Goal: Book appointment/travel/reservation

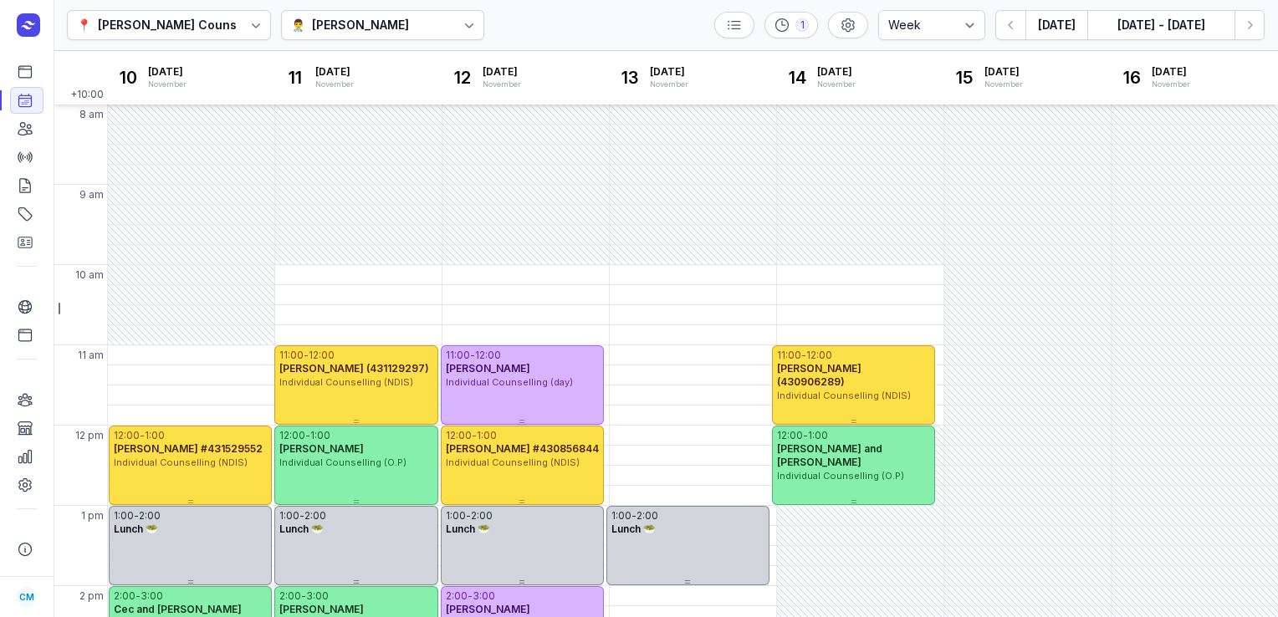
select select "week"
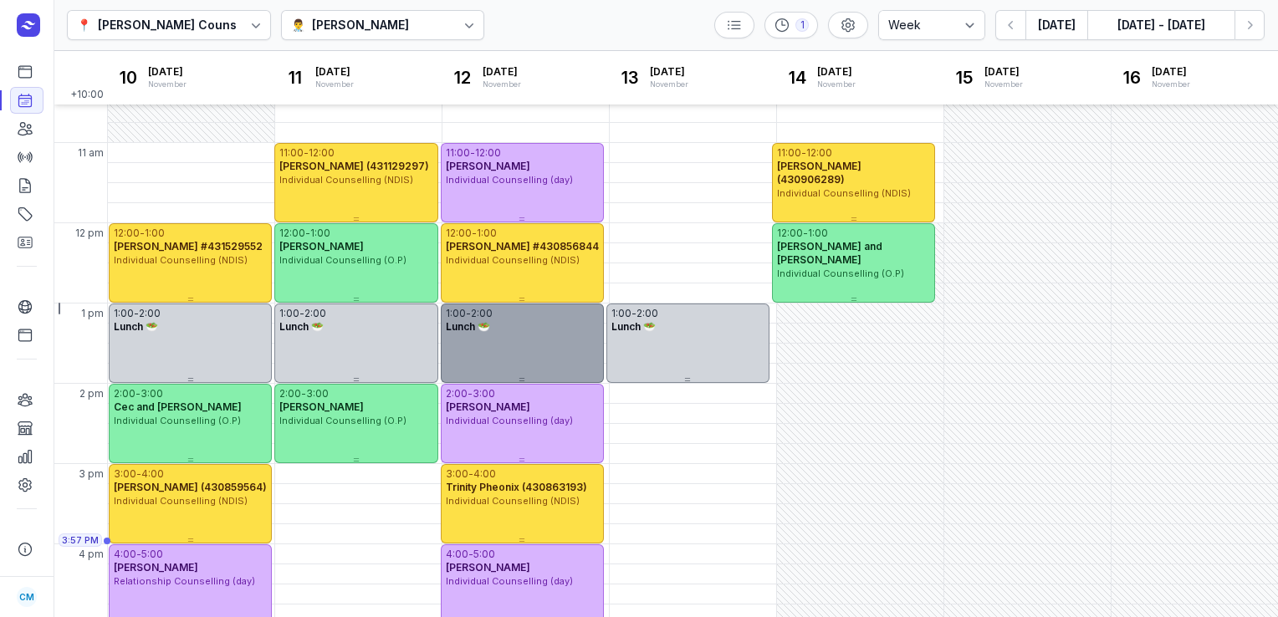
scroll to position [356, 0]
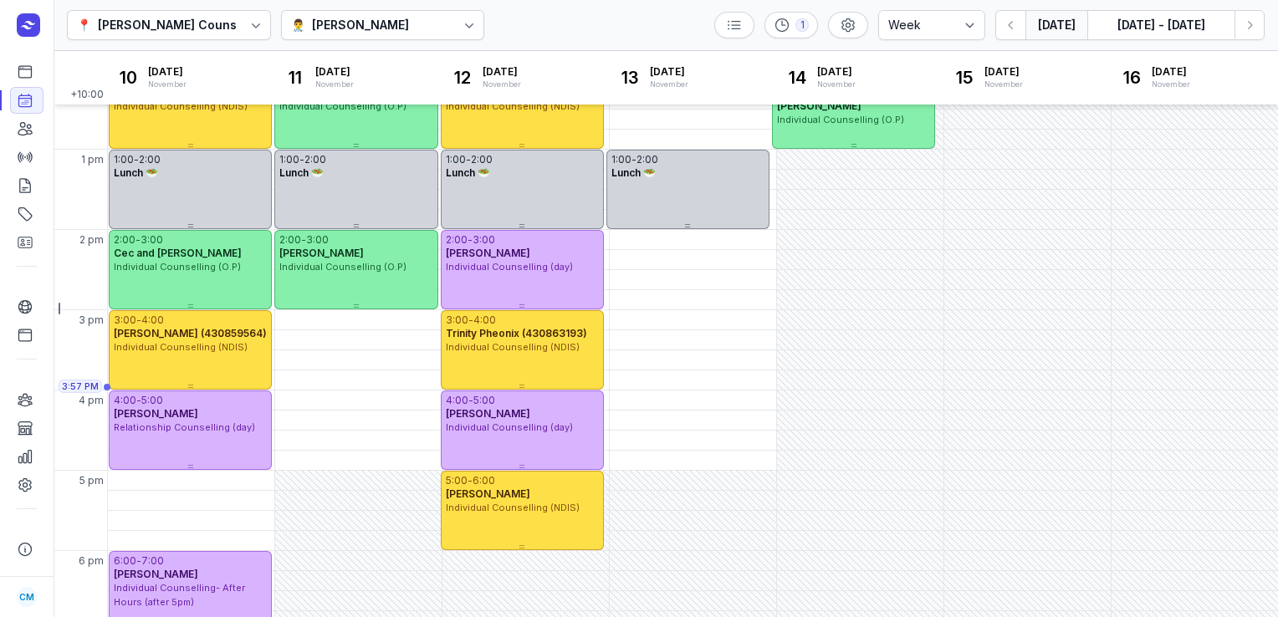
click at [1063, 19] on button "[DATE]" at bounding box center [1056, 25] width 62 height 30
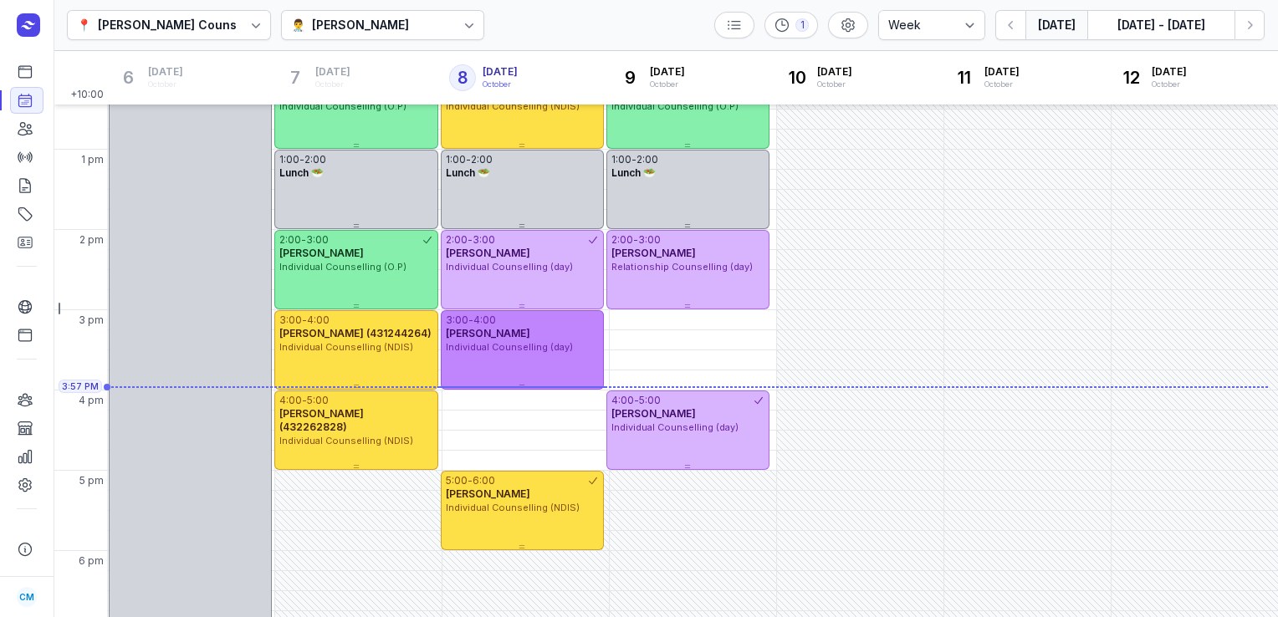
click at [493, 363] on div "3:00 - 4:00 [PERSON_NAME] Individual Counselling (day)" at bounding box center [522, 349] width 163 height 79
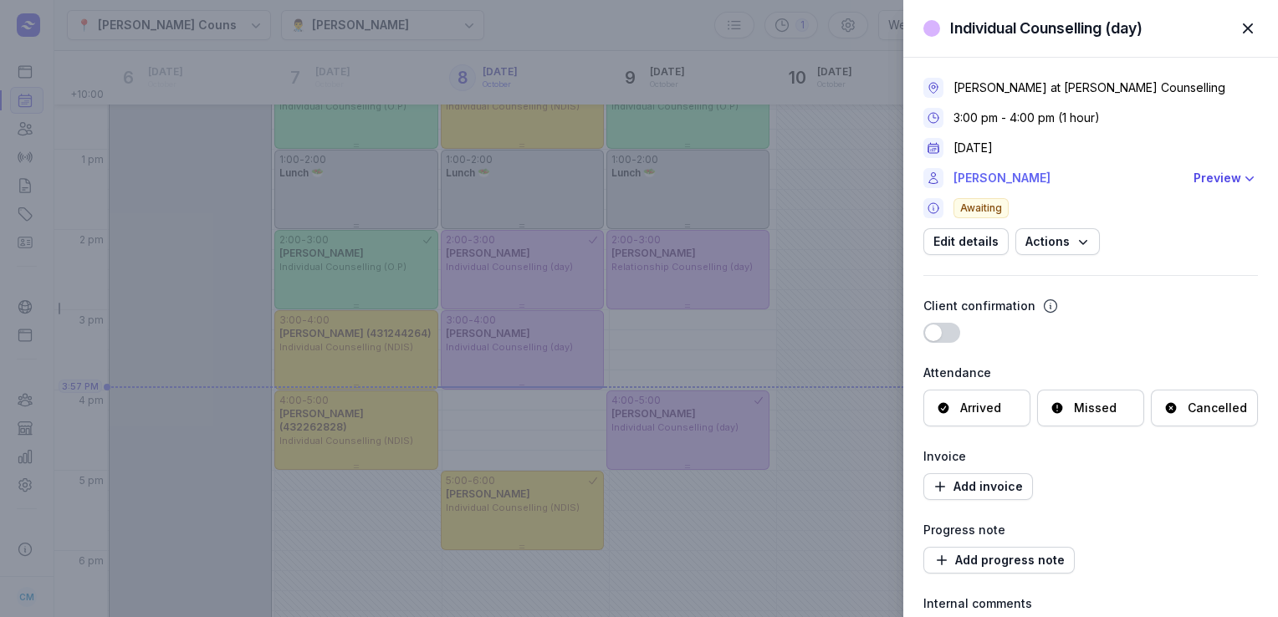
click at [973, 181] on link "[PERSON_NAME]" at bounding box center [1068, 178] width 230 height 20
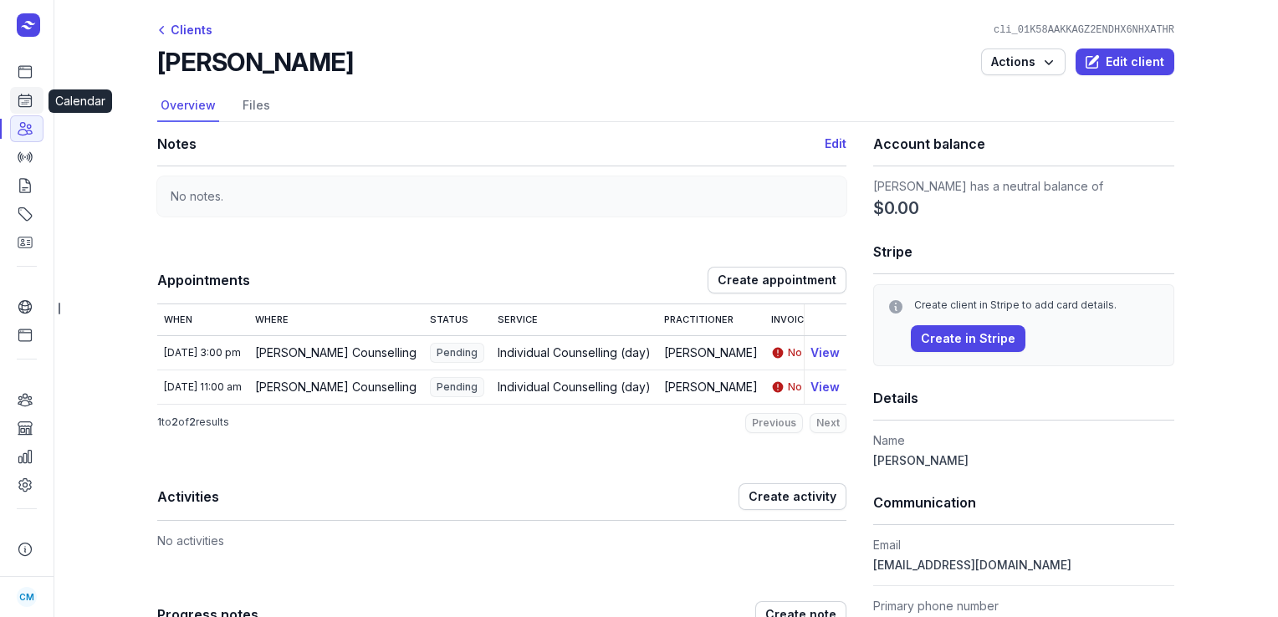
click at [27, 99] on icon at bounding box center [25, 100] width 13 height 13
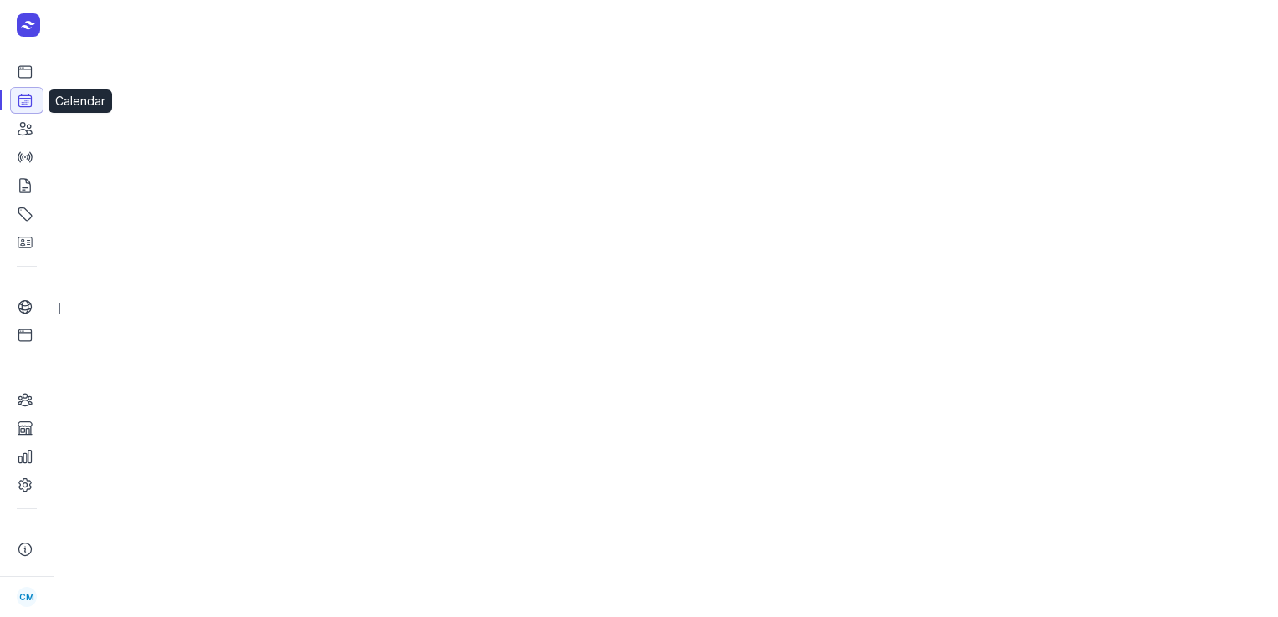
select select "week"
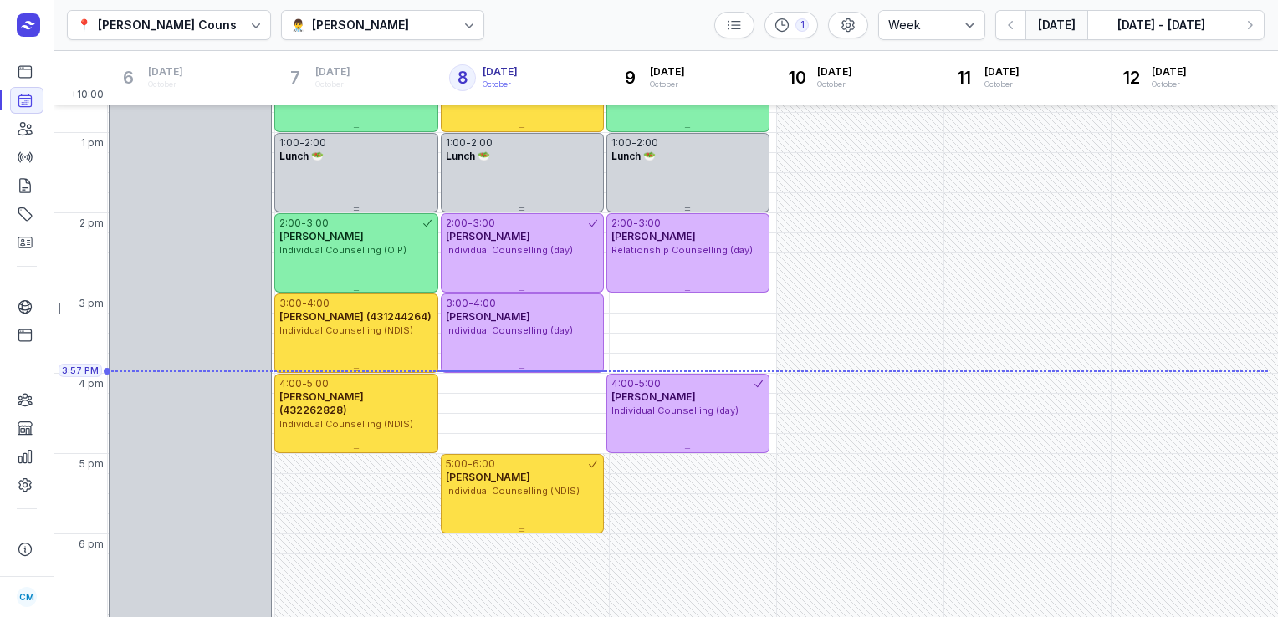
scroll to position [429, 0]
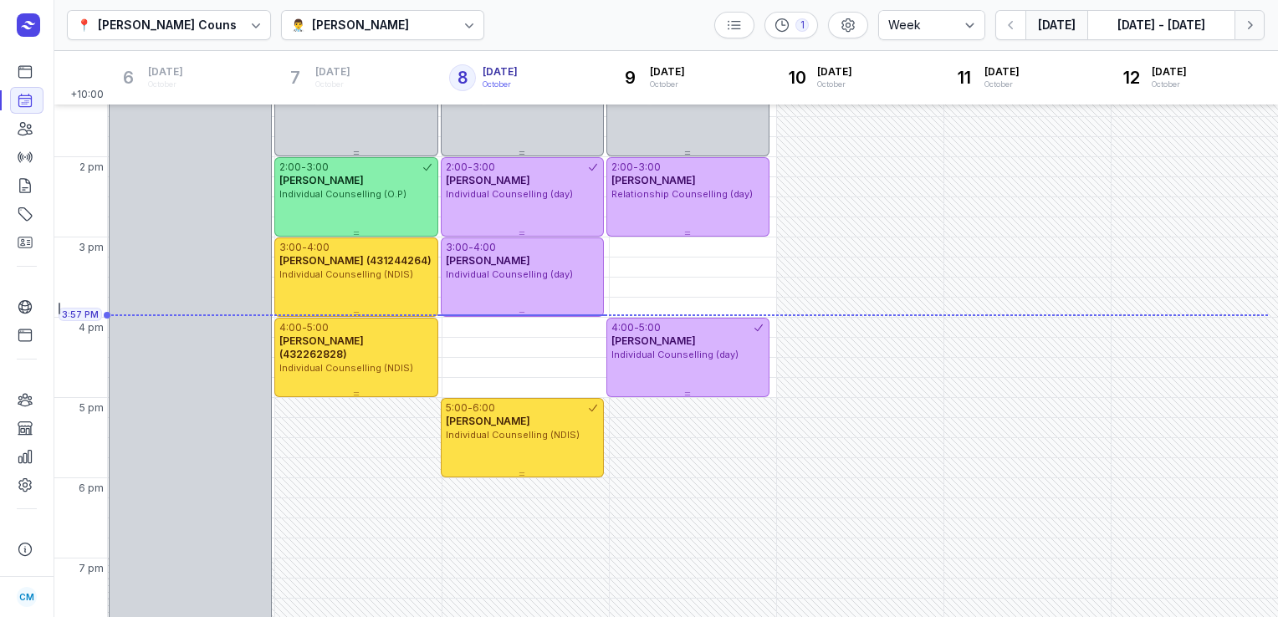
click at [1249, 28] on icon "button" at bounding box center [1249, 25] width 17 height 17
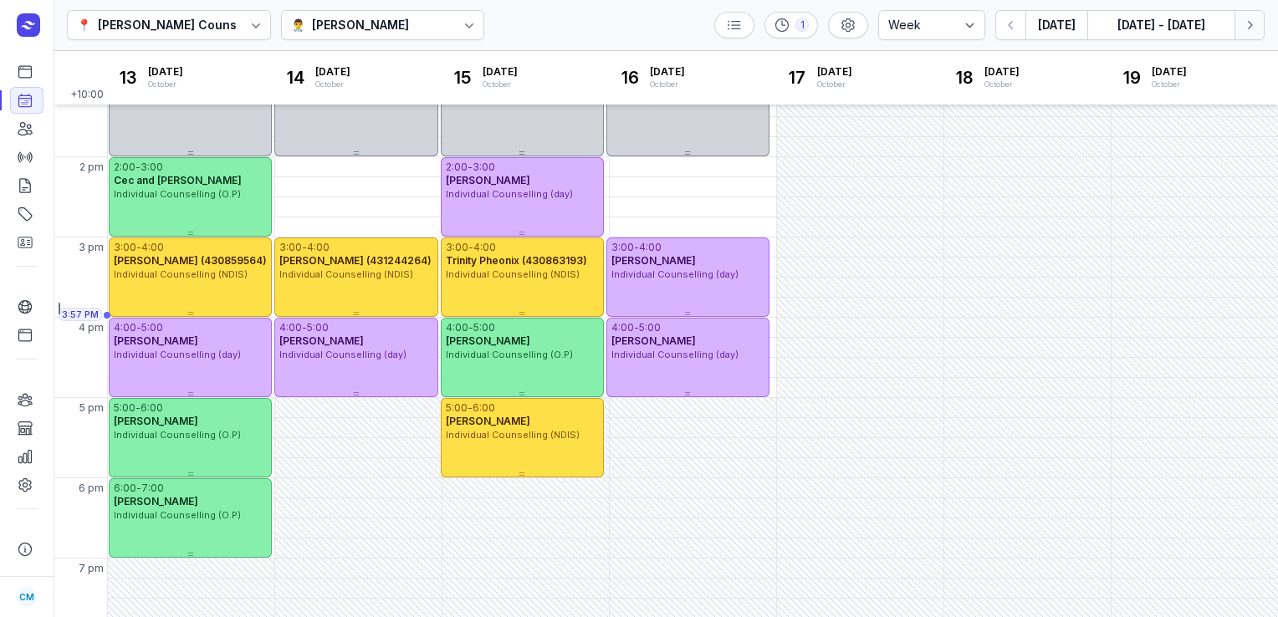
click at [1249, 28] on icon "button" at bounding box center [1249, 25] width 17 height 17
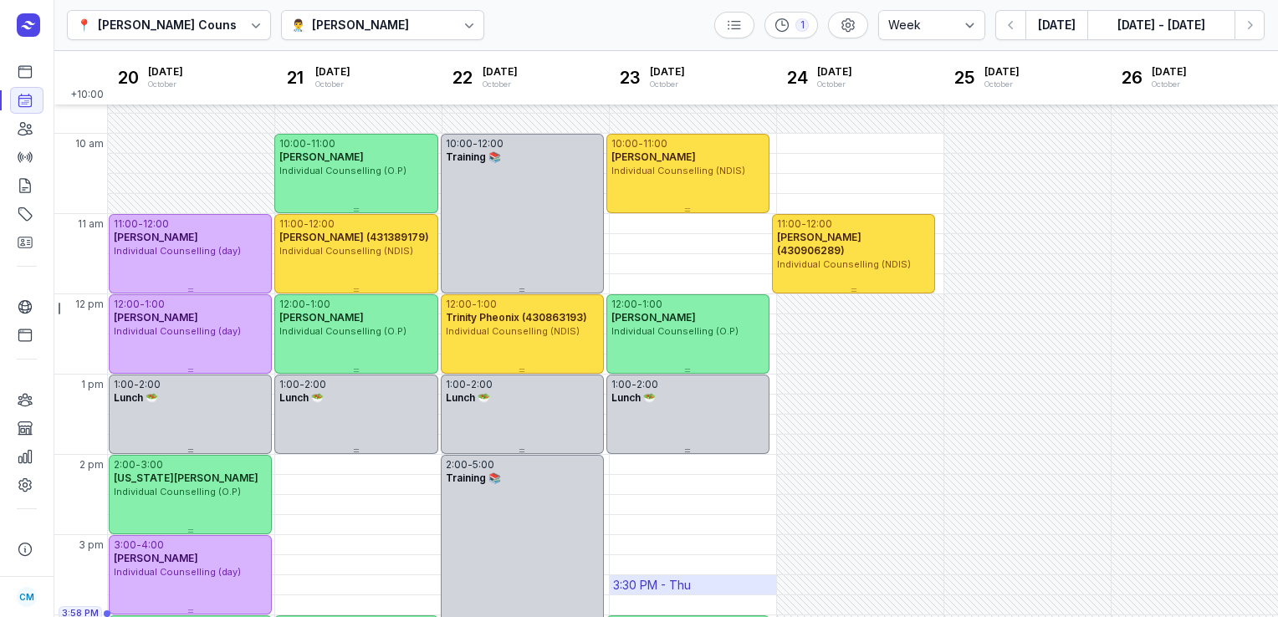
scroll to position [130, 0]
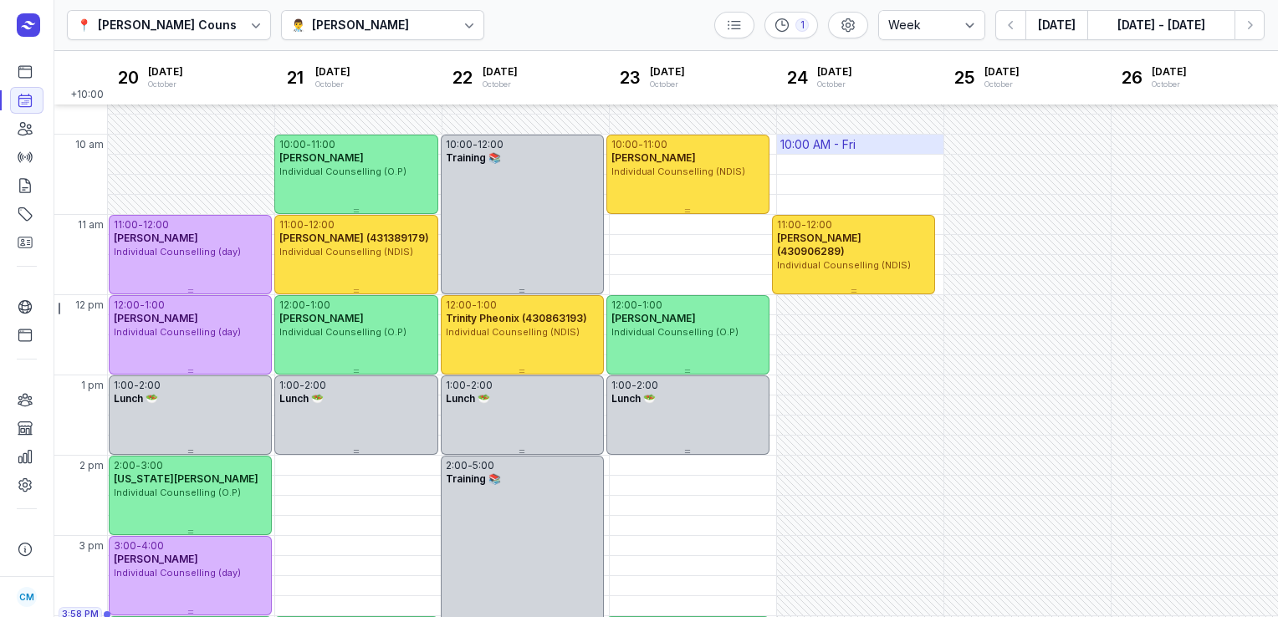
click at [803, 144] on div "10:00 AM - Fri" at bounding box center [817, 144] width 75 height 17
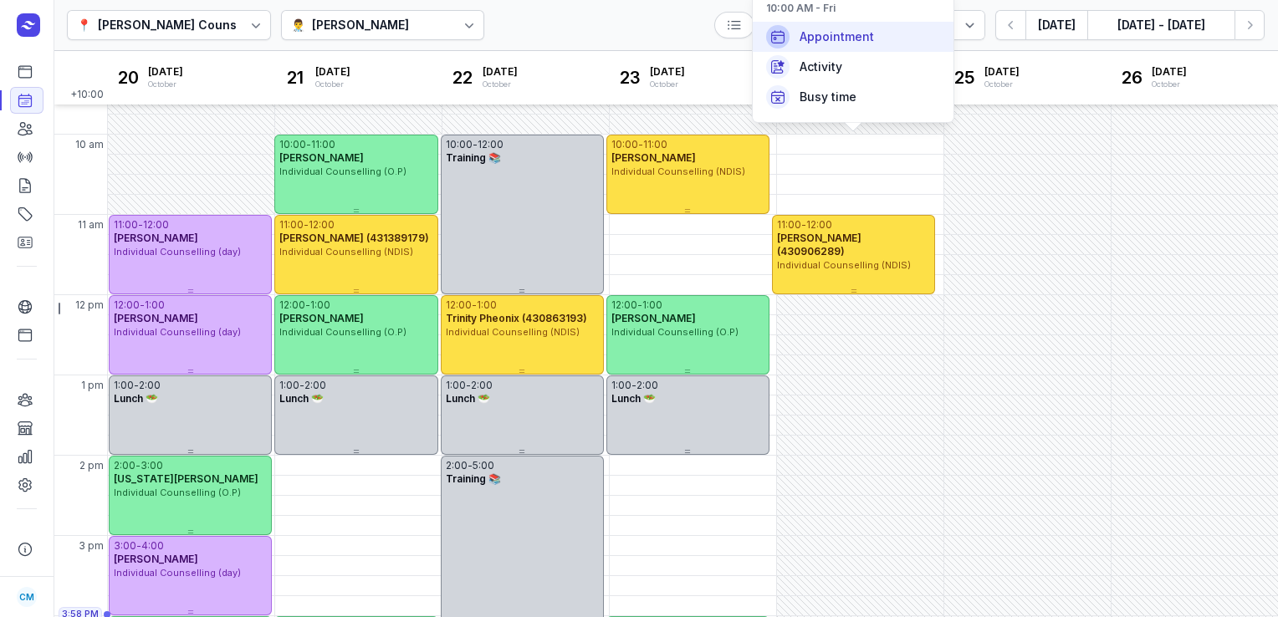
click at [816, 37] on span "Appointment" at bounding box center [836, 36] width 74 height 17
select select
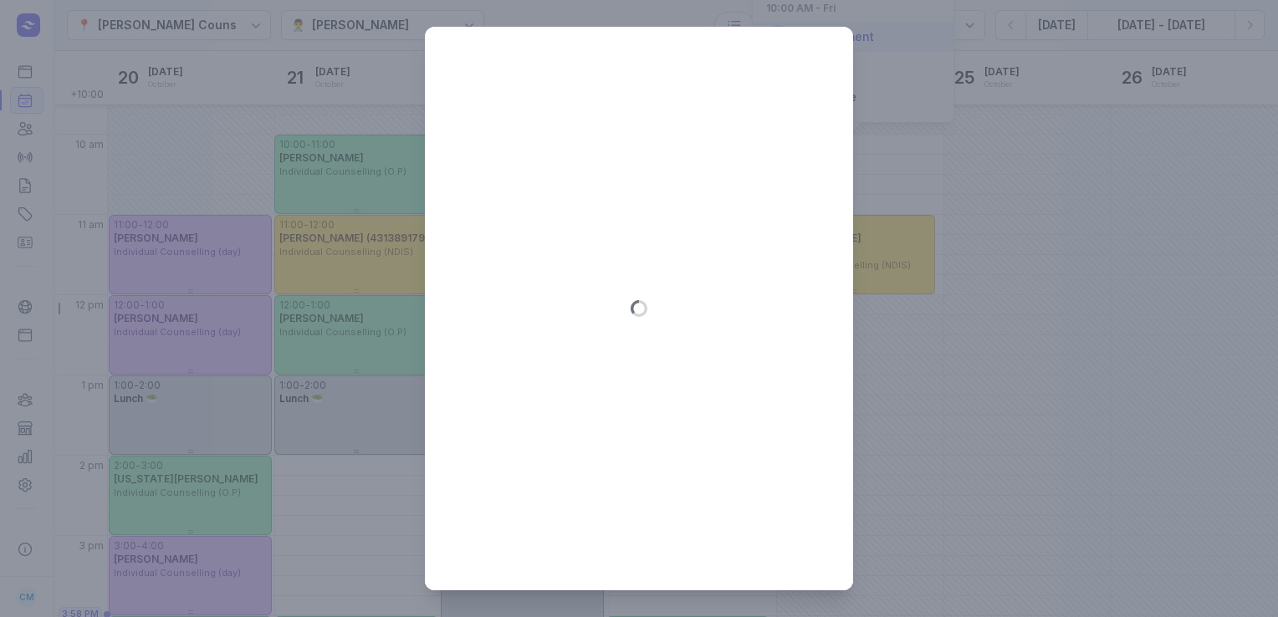
type input "[DATE]"
select select "10:00"
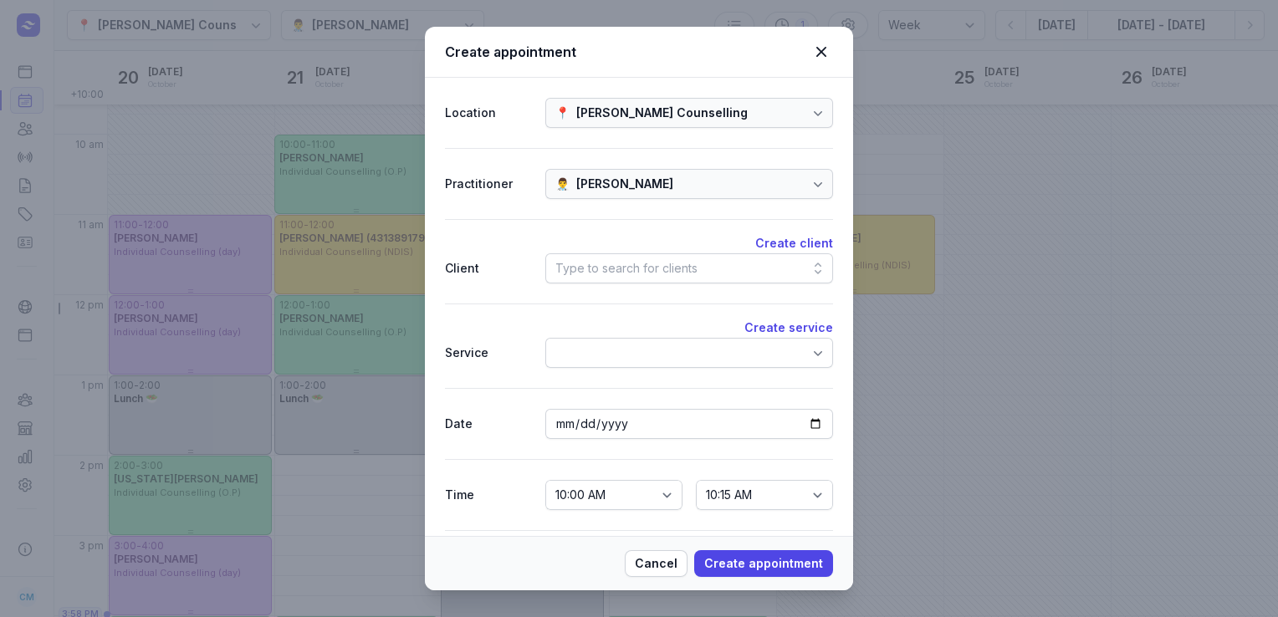
click at [599, 269] on div "Type to search for clients" at bounding box center [626, 268] width 142 height 20
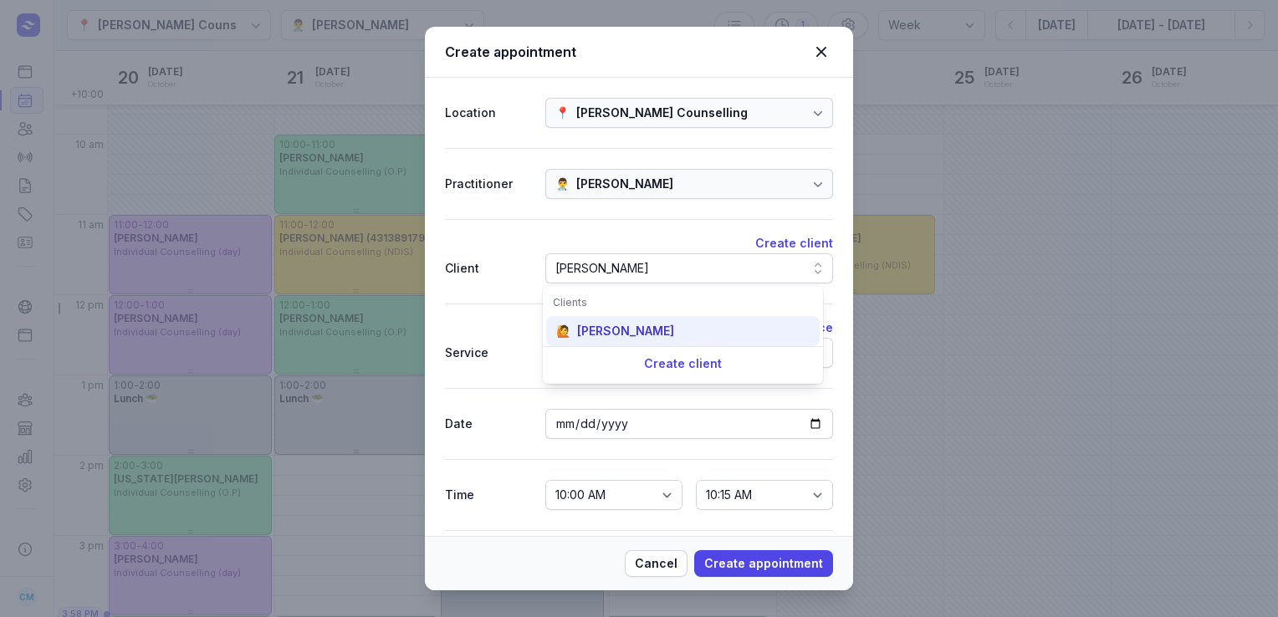
type input "[PERSON_NAME]"
click at [583, 335] on div "[PERSON_NAME]" at bounding box center [625, 331] width 97 height 17
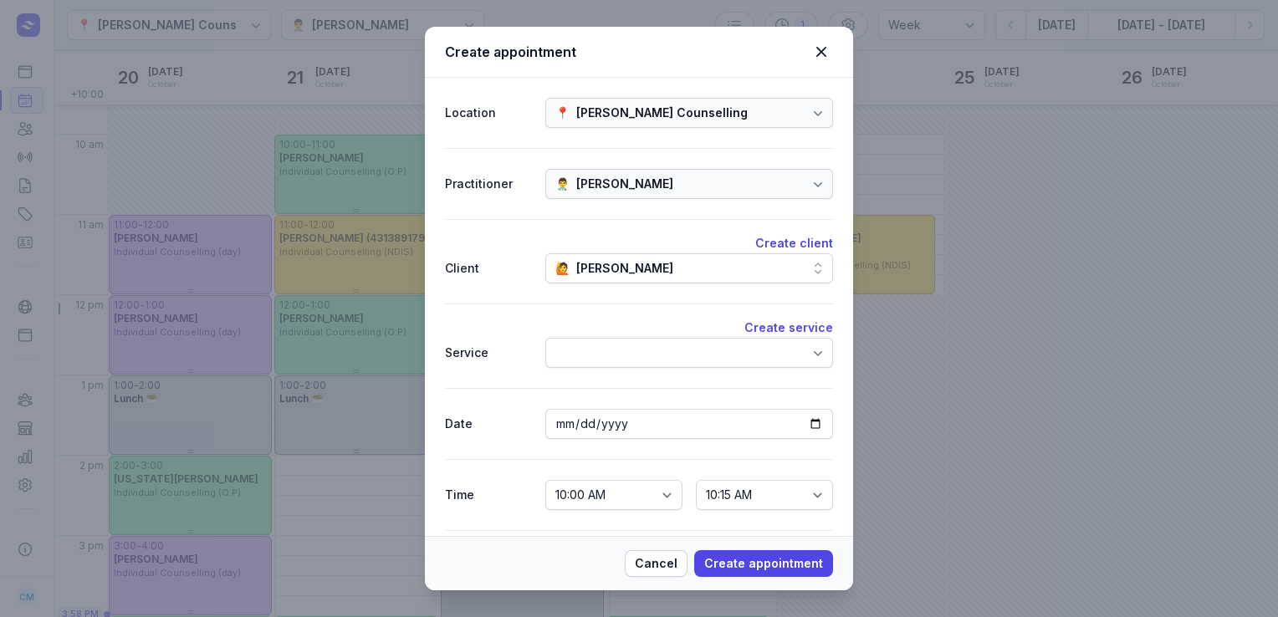
click at [584, 344] on div at bounding box center [571, 353] width 32 height 20
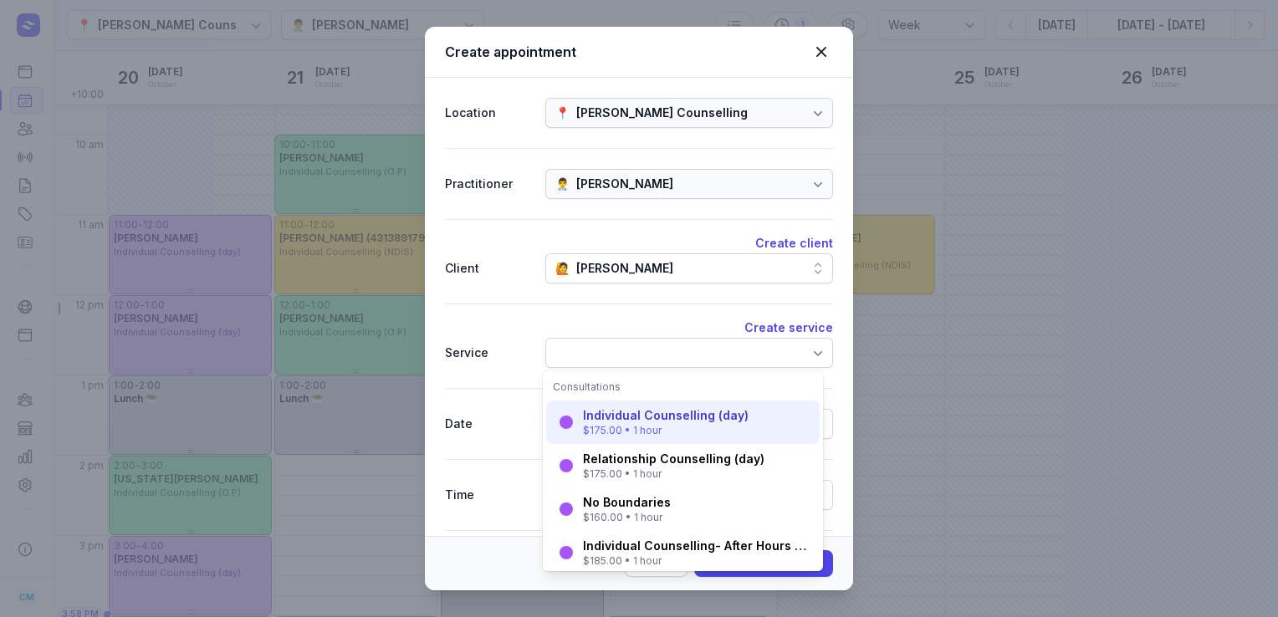
click at [617, 431] on div "$175.00 • 1 hour" at bounding box center [666, 430] width 166 height 13
select select "11:00"
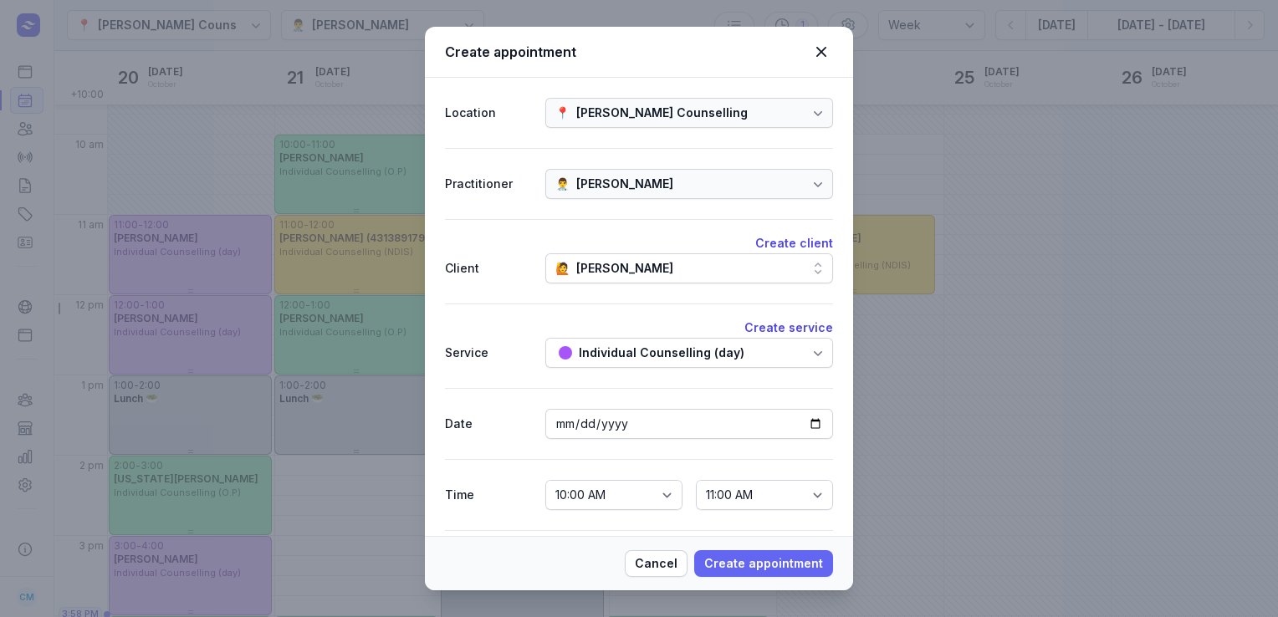
click at [735, 561] on span "Create appointment" at bounding box center [763, 564] width 119 height 20
select select
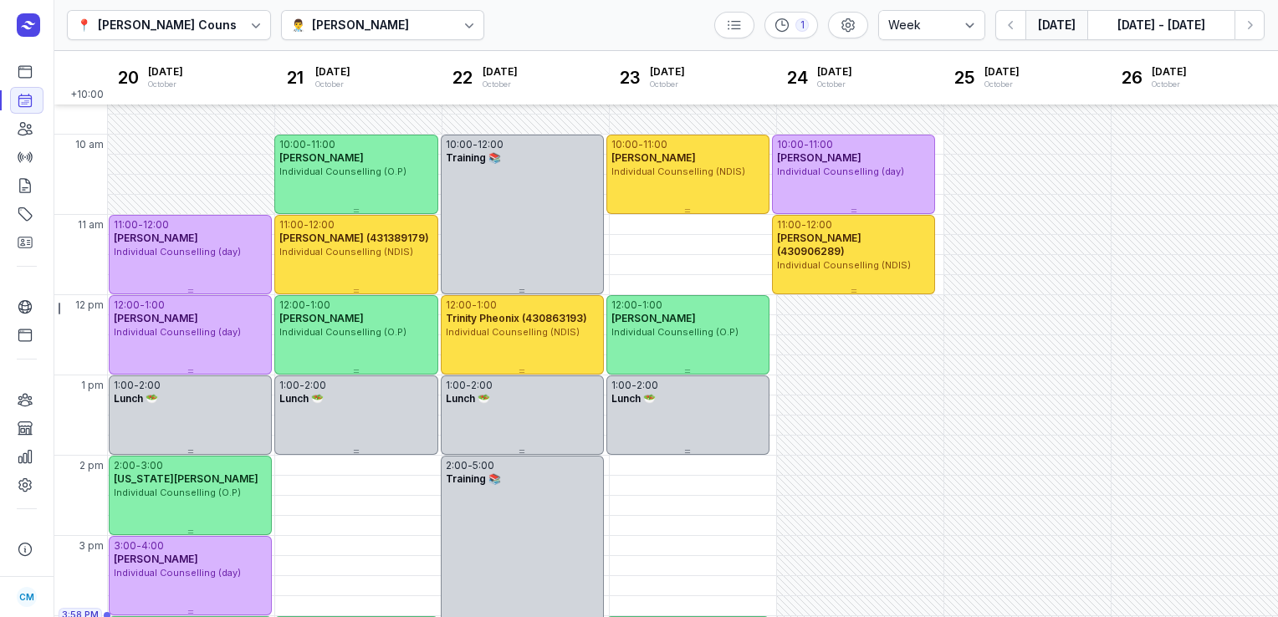
click at [1057, 17] on button "[DATE]" at bounding box center [1056, 25] width 62 height 30
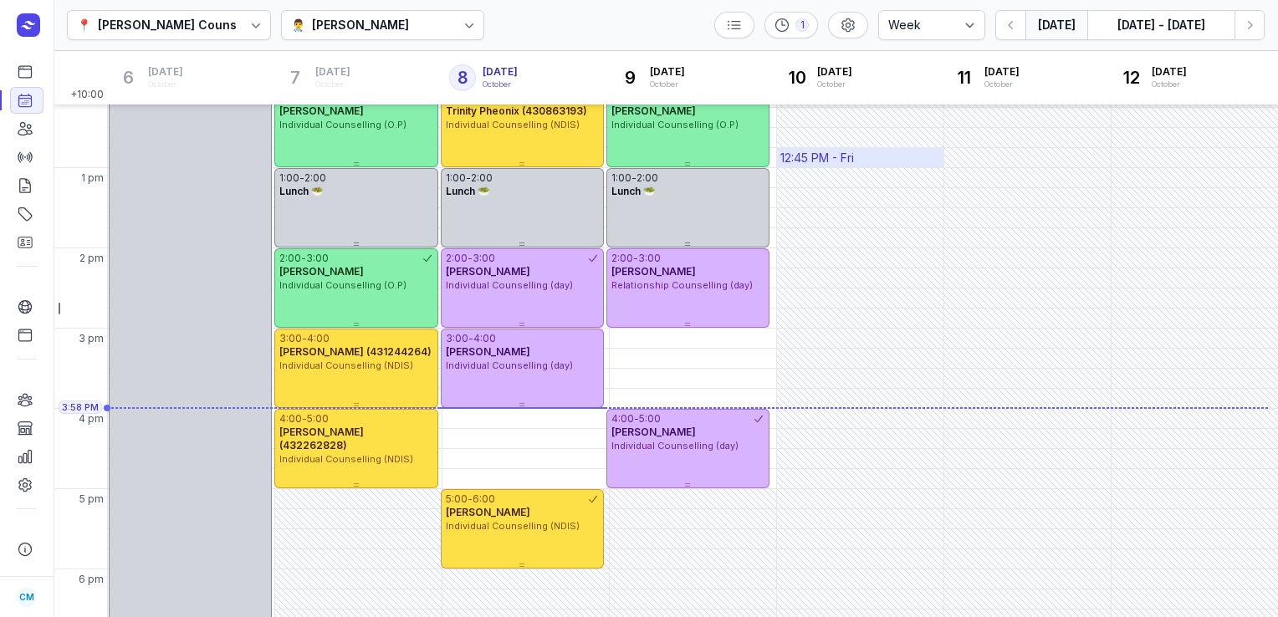
scroll to position [338, 0]
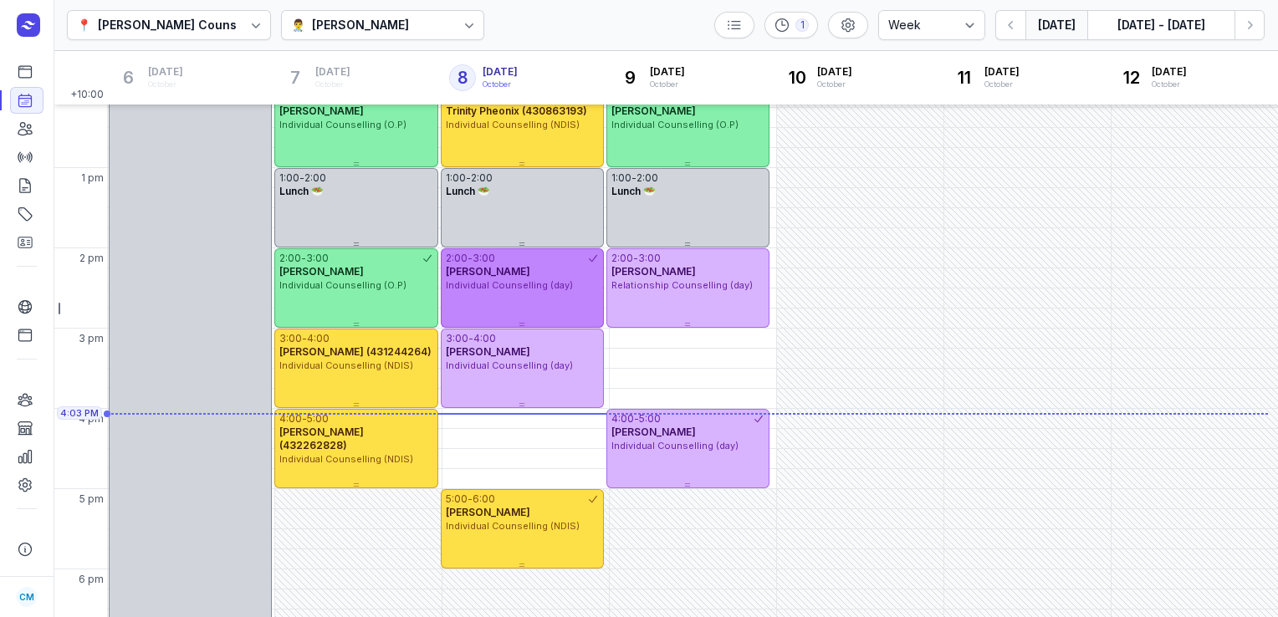
click at [468, 257] on div "-" at bounding box center [469, 258] width 5 height 13
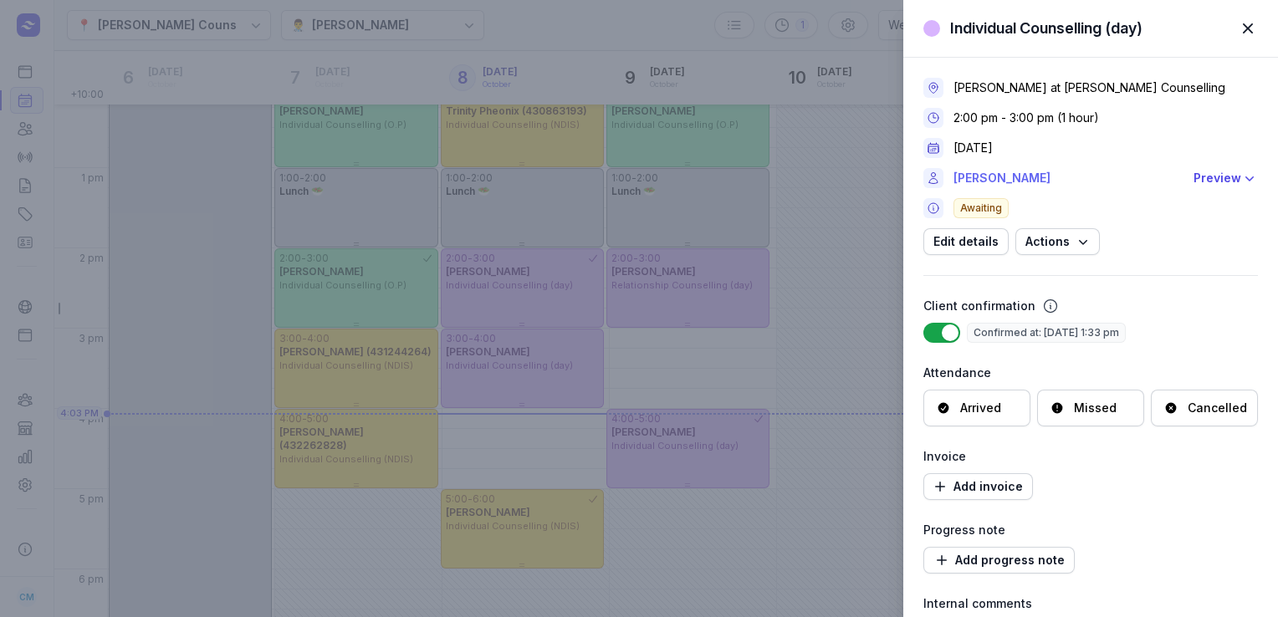
click at [984, 180] on link "[PERSON_NAME]" at bounding box center [1068, 178] width 230 height 20
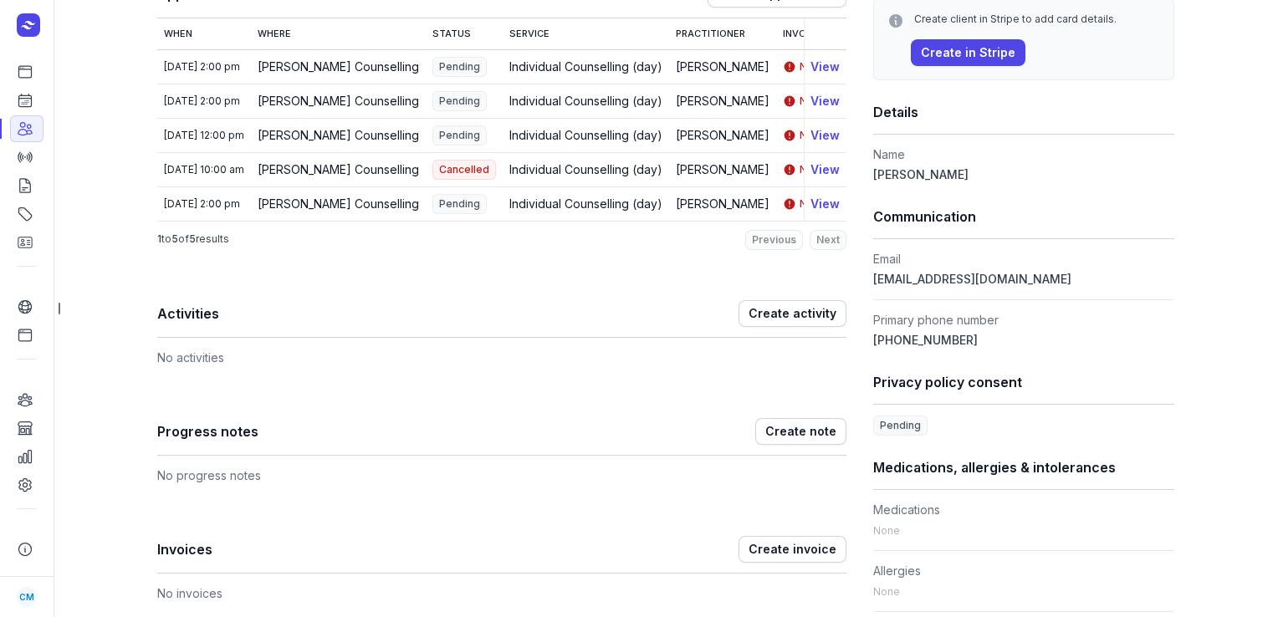
scroll to position [447, 0]
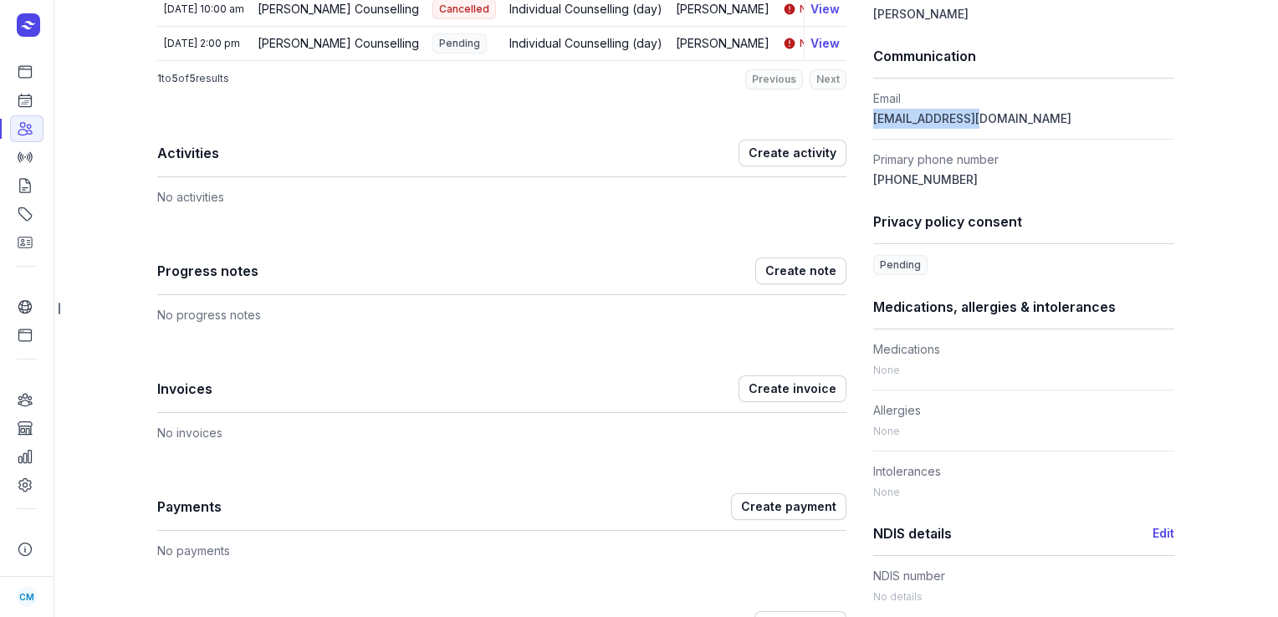
drag, startPoint x: 993, startPoint y: 119, endPoint x: 865, endPoint y: 119, distance: 127.9
click at [865, 119] on div "Notes Edit No notes. Appointments Create appointment When Where Status Service …" at bounding box center [665, 514] width 1017 height 1676
copy span "[EMAIL_ADDRESS][DOMAIN_NAME]"
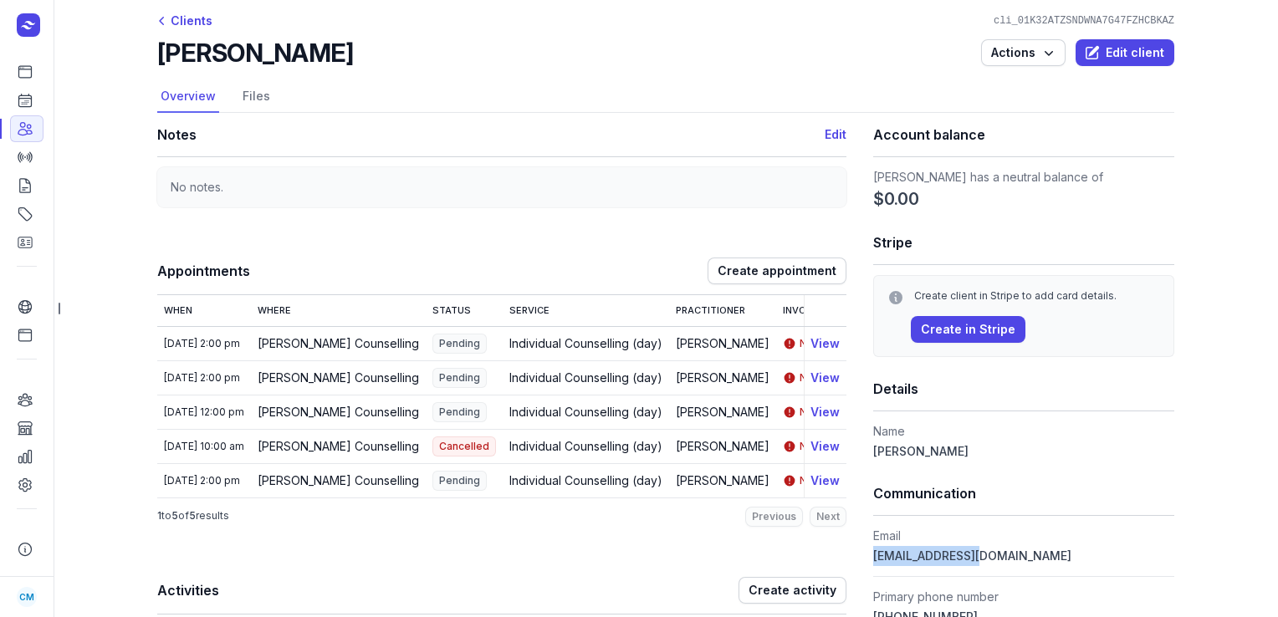
scroll to position [0, 0]
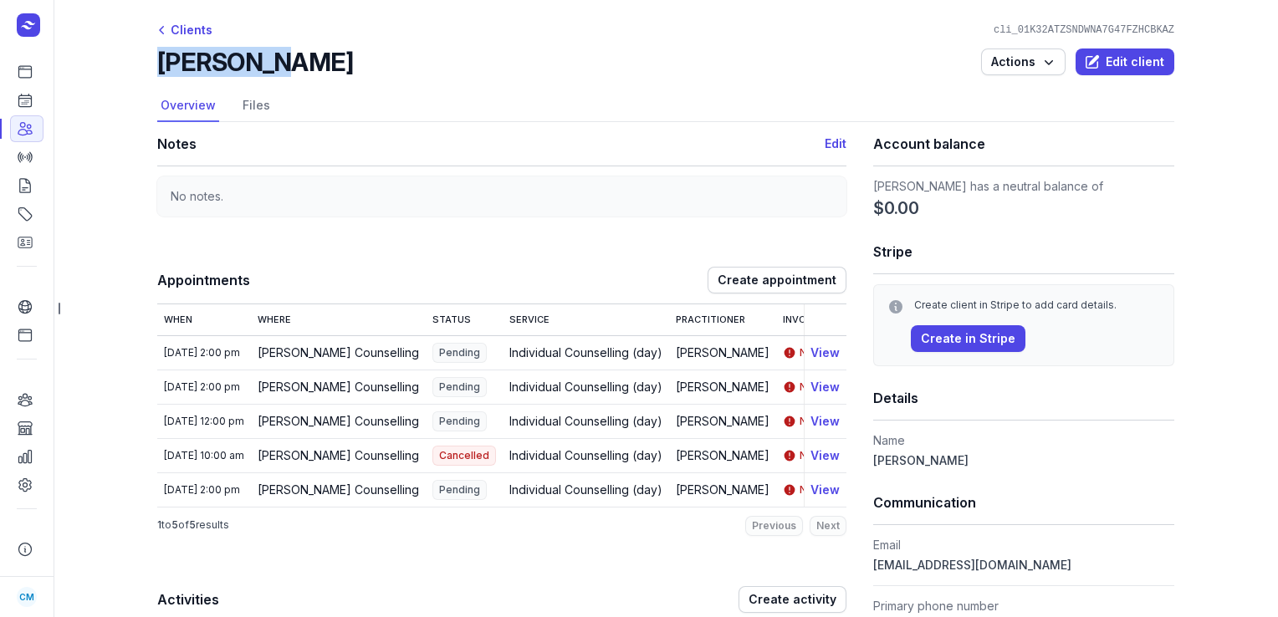
drag, startPoint x: 257, startPoint y: 57, endPoint x: 154, endPoint y: 59, distance: 102.9
click at [157, 59] on div "[PERSON_NAME] Actions Edit client" at bounding box center [665, 62] width 1017 height 30
copy h2 "[PERSON_NAME]"
click at [38, 98] on link "Calendar" at bounding box center [26, 100] width 33 height 27
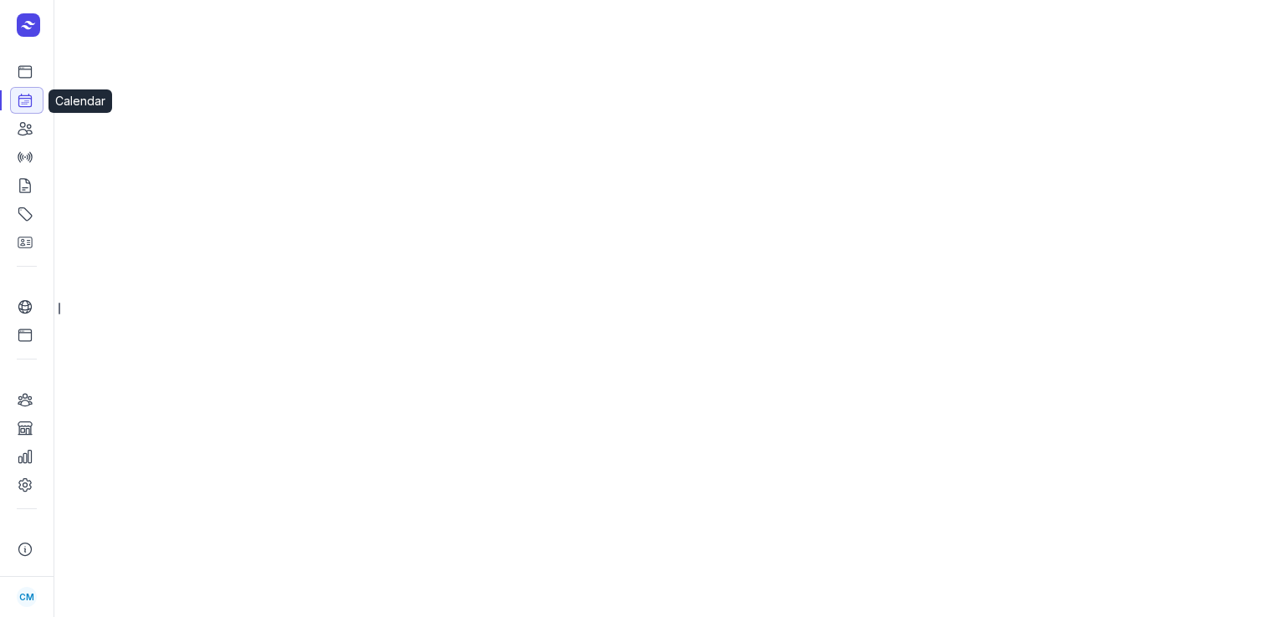
select select "week"
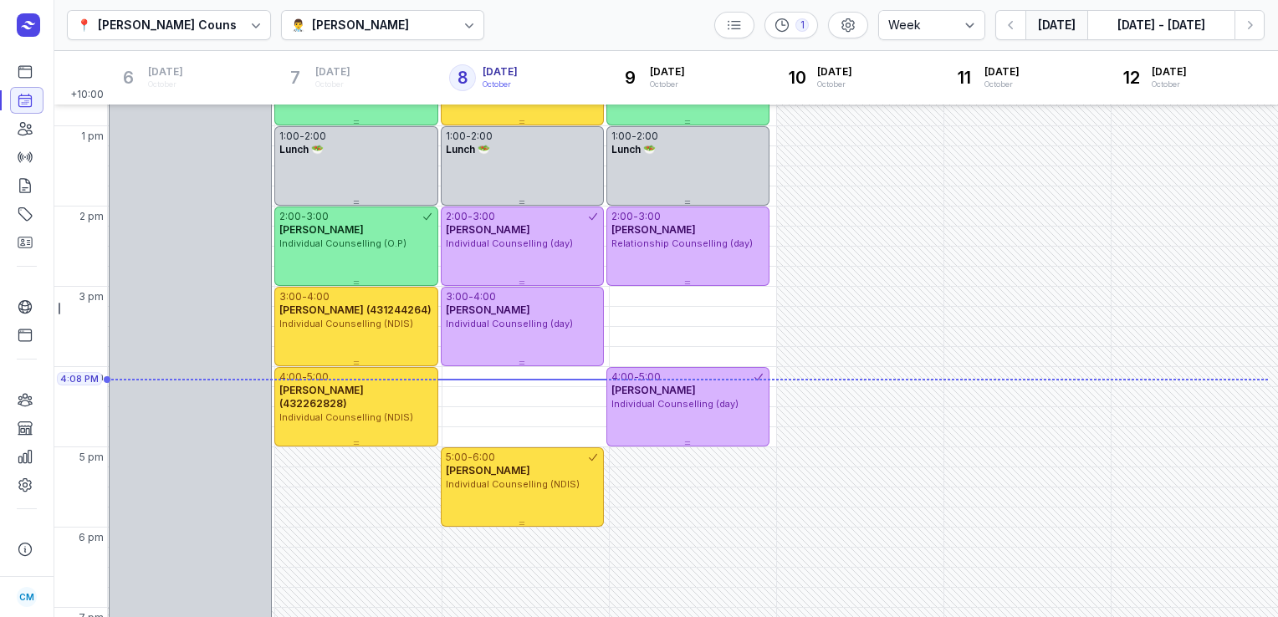
scroll to position [445, 0]
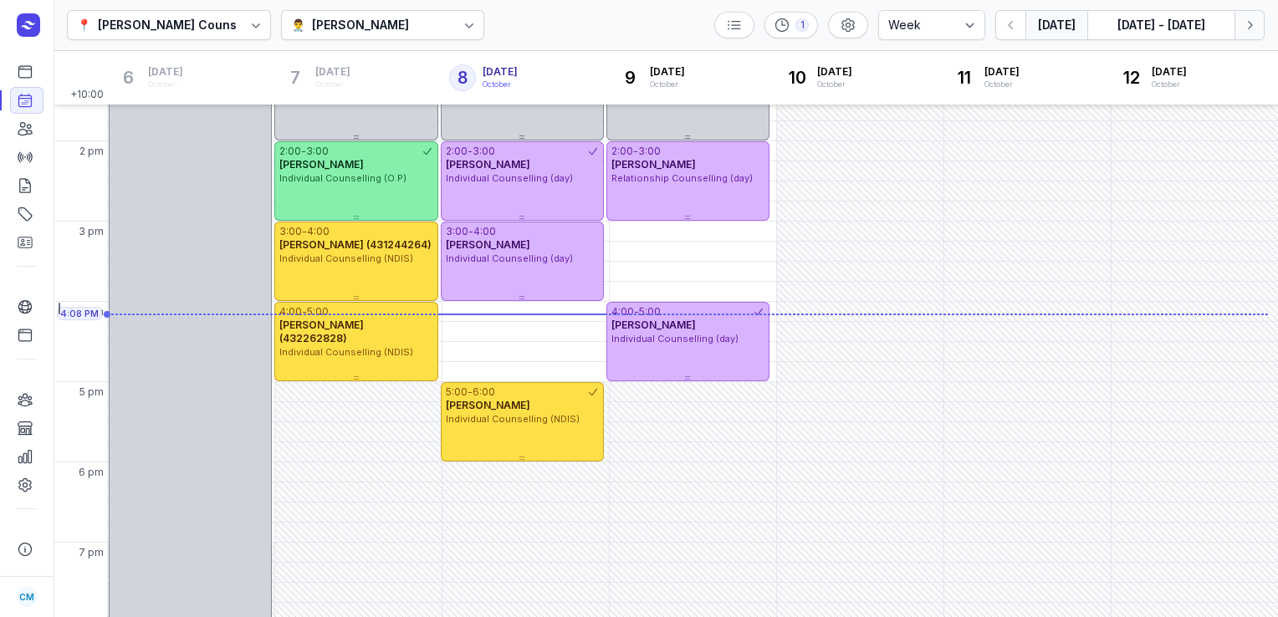
click at [1251, 17] on icon "button" at bounding box center [1249, 25] width 17 height 17
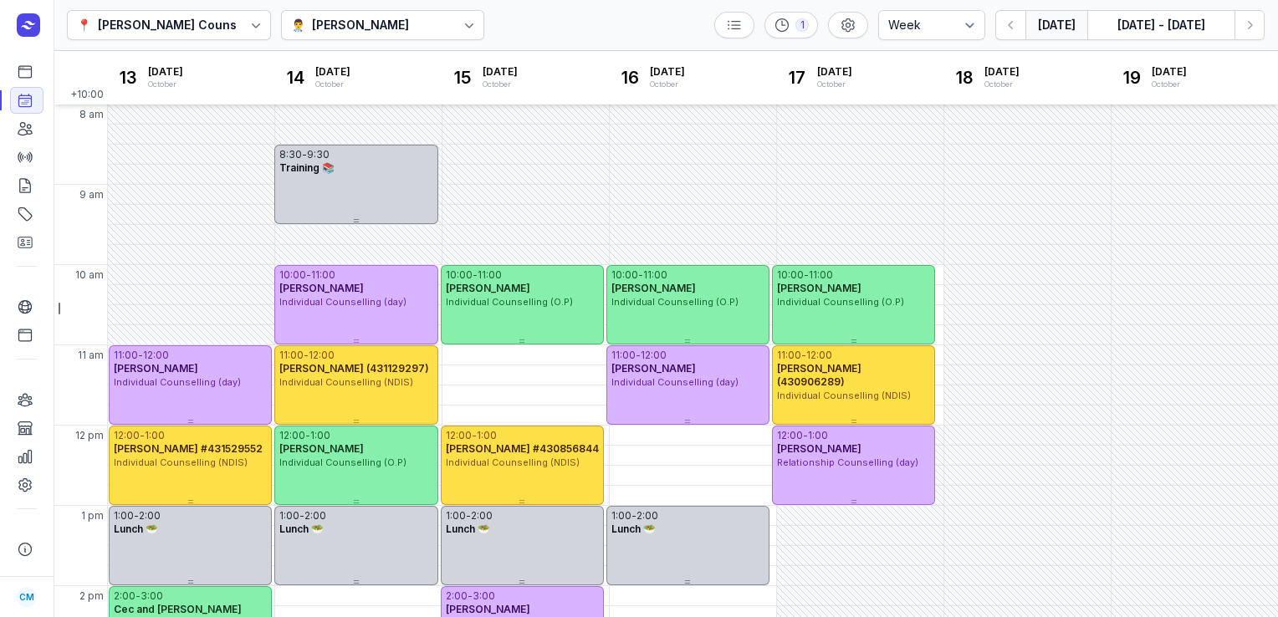
click at [1034, 28] on button "[DATE]" at bounding box center [1056, 25] width 62 height 30
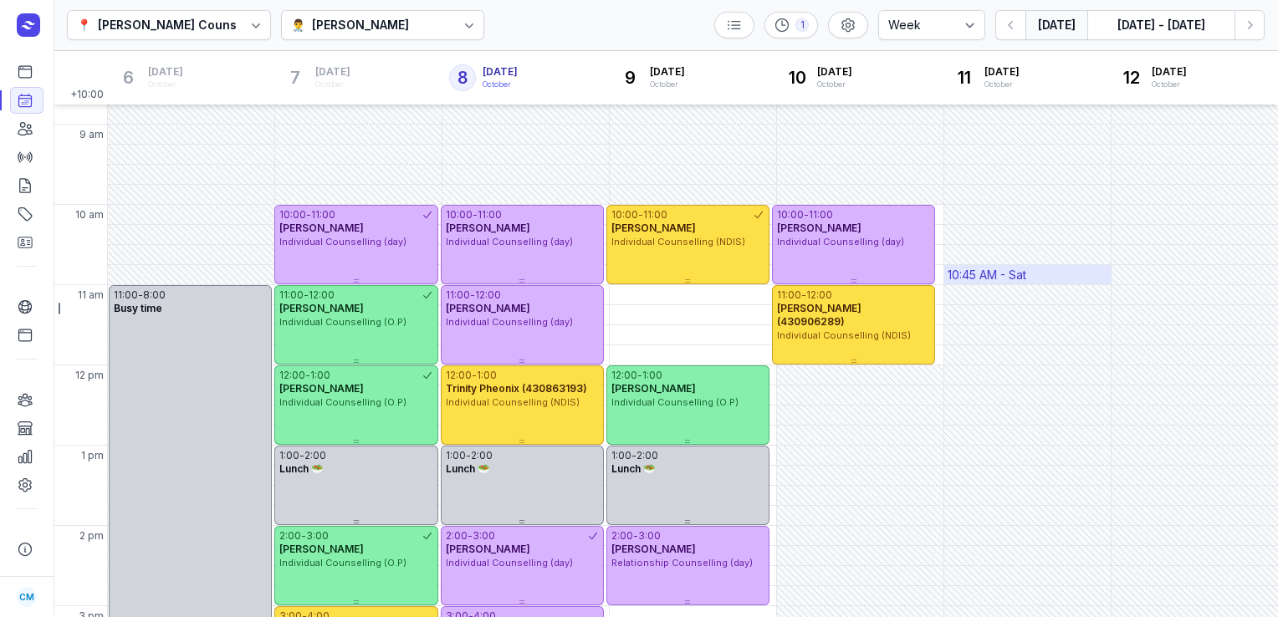
scroll to position [47, 0]
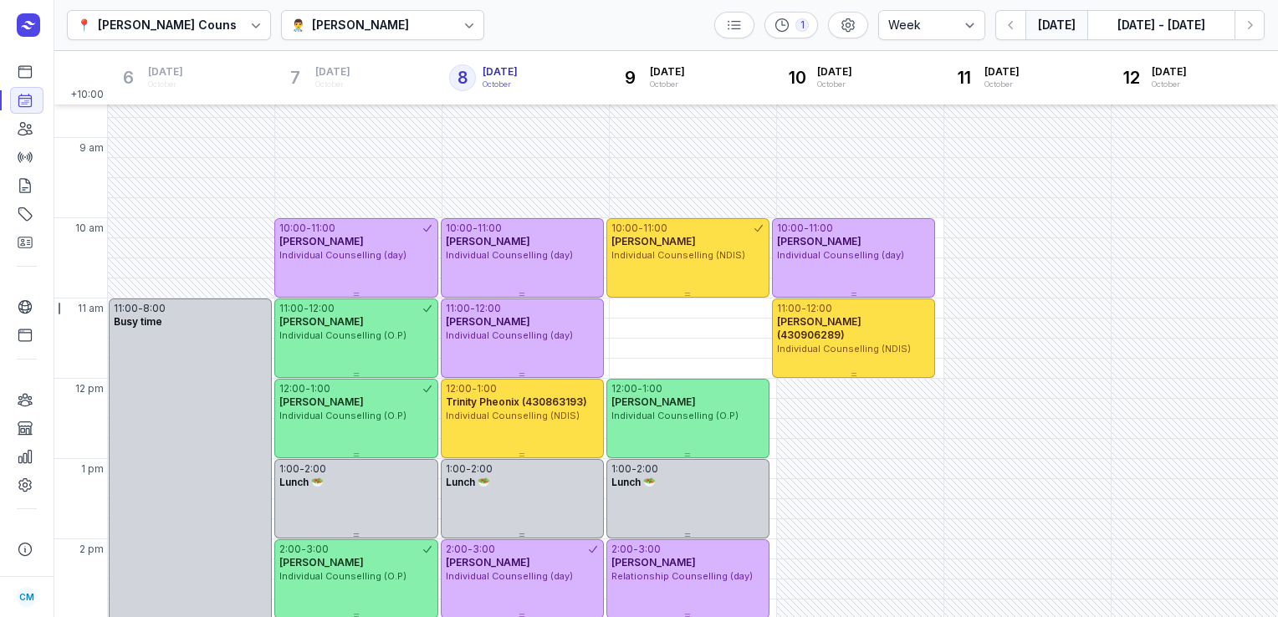
click at [461, 28] on icon at bounding box center [469, 25] width 17 height 17
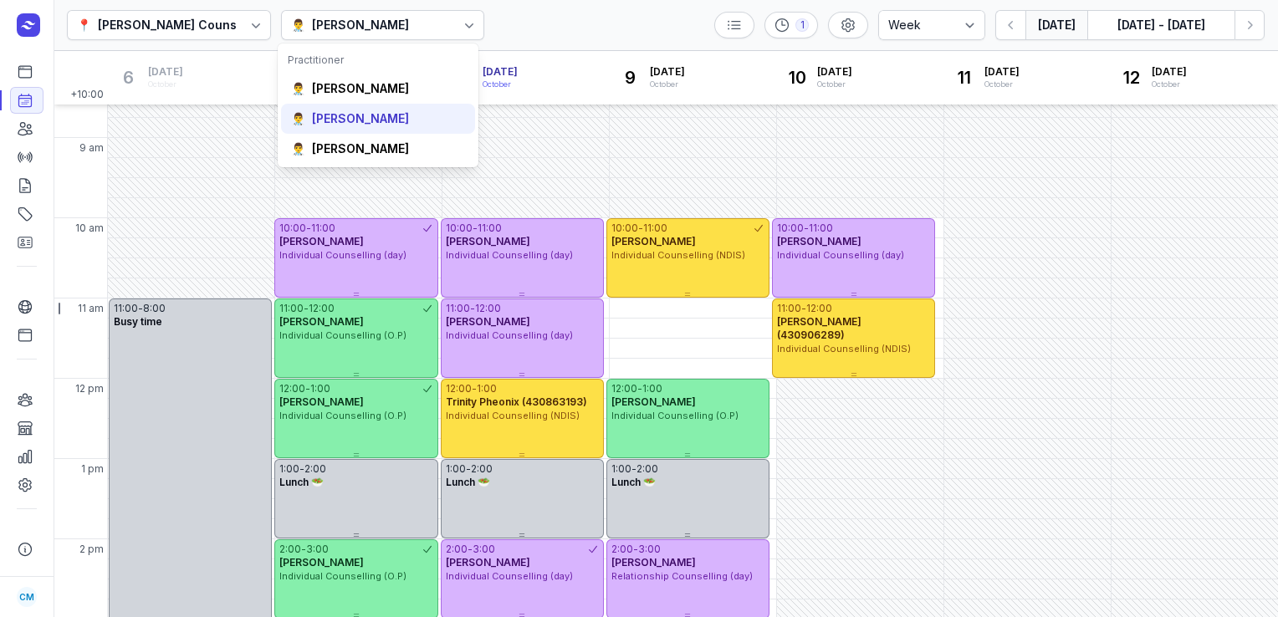
click at [392, 118] on div "👨‍⚕️ [PERSON_NAME]" at bounding box center [378, 119] width 194 height 30
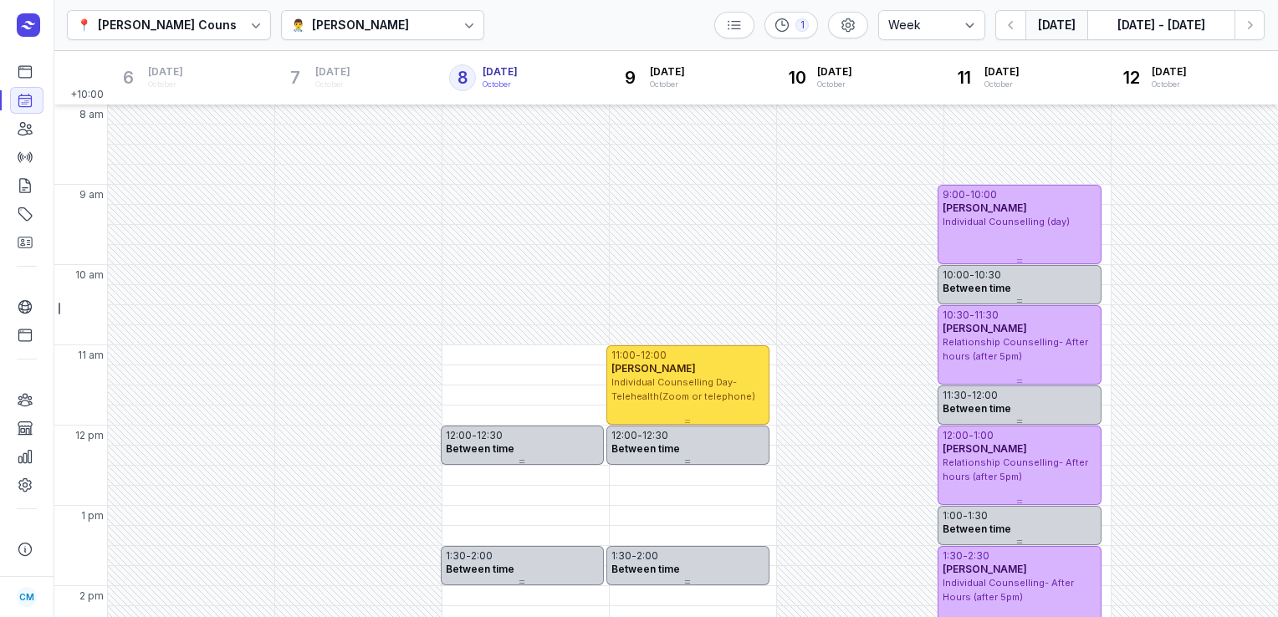
click at [386, 14] on div "👨‍⚕️ [PERSON_NAME]" at bounding box center [383, 25] width 204 height 30
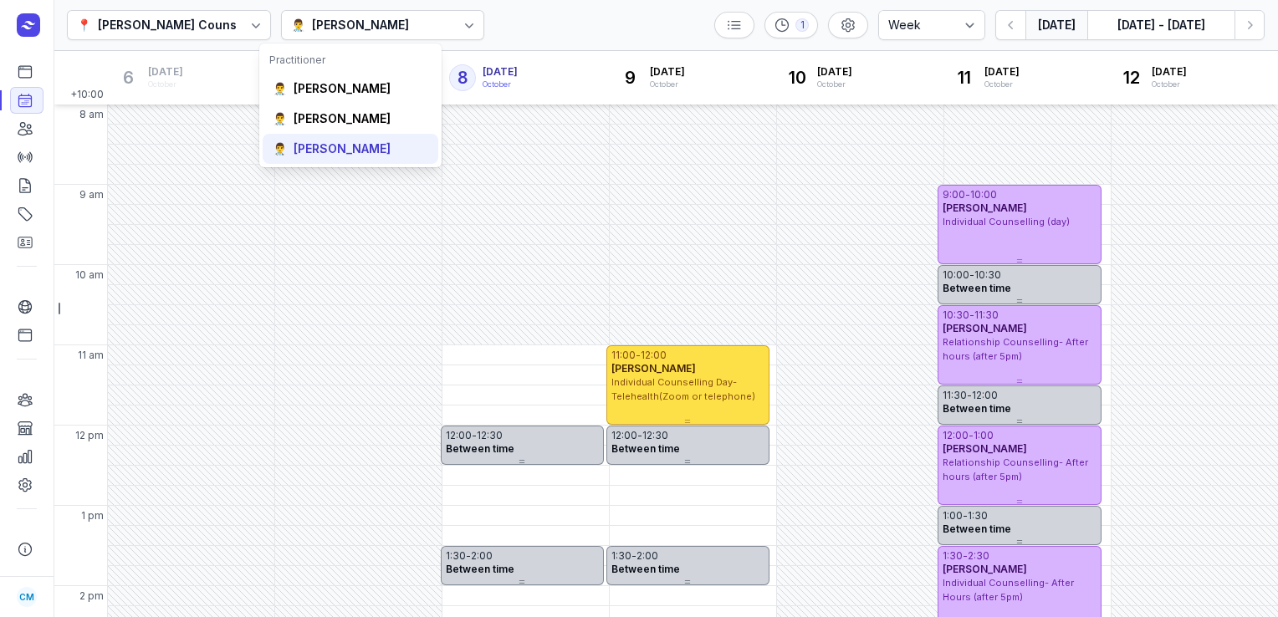
click at [328, 154] on div "[PERSON_NAME]" at bounding box center [342, 148] width 97 height 17
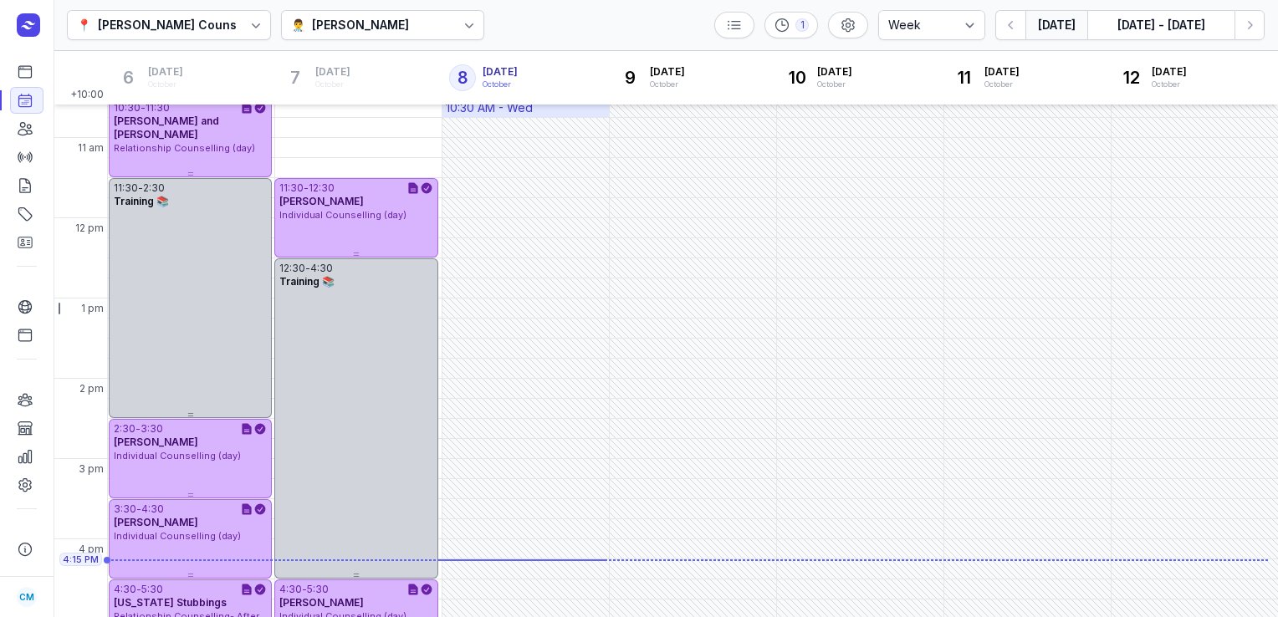
scroll to position [450, 0]
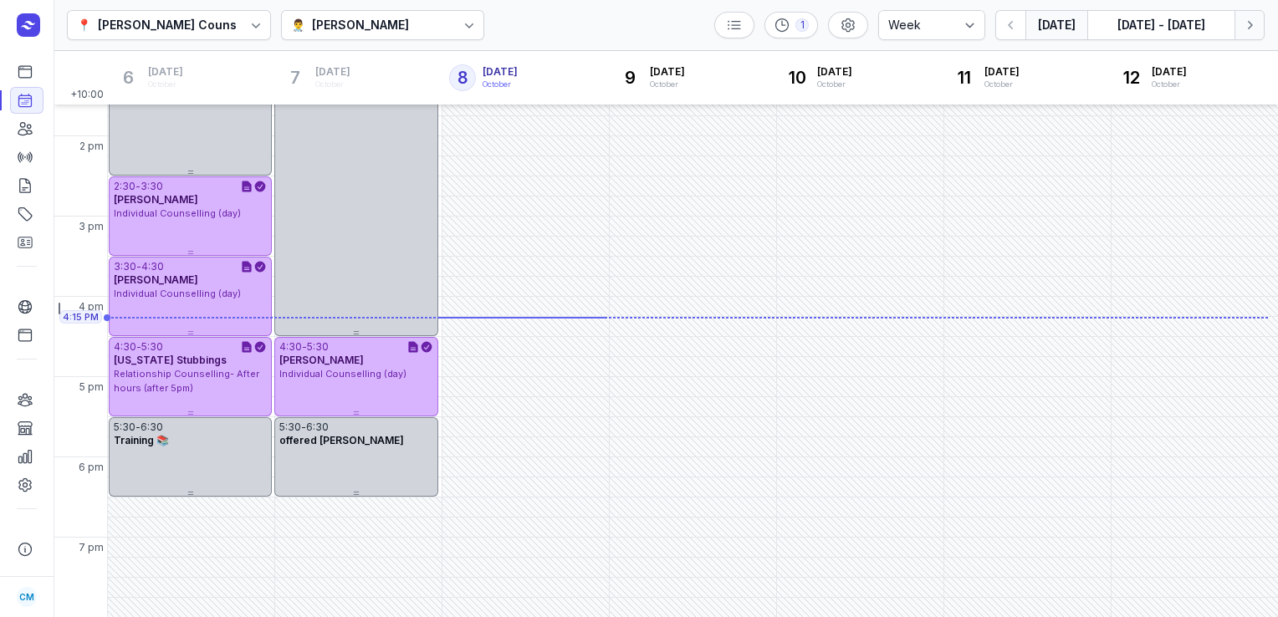
click at [1255, 19] on icon "button" at bounding box center [1249, 25] width 17 height 17
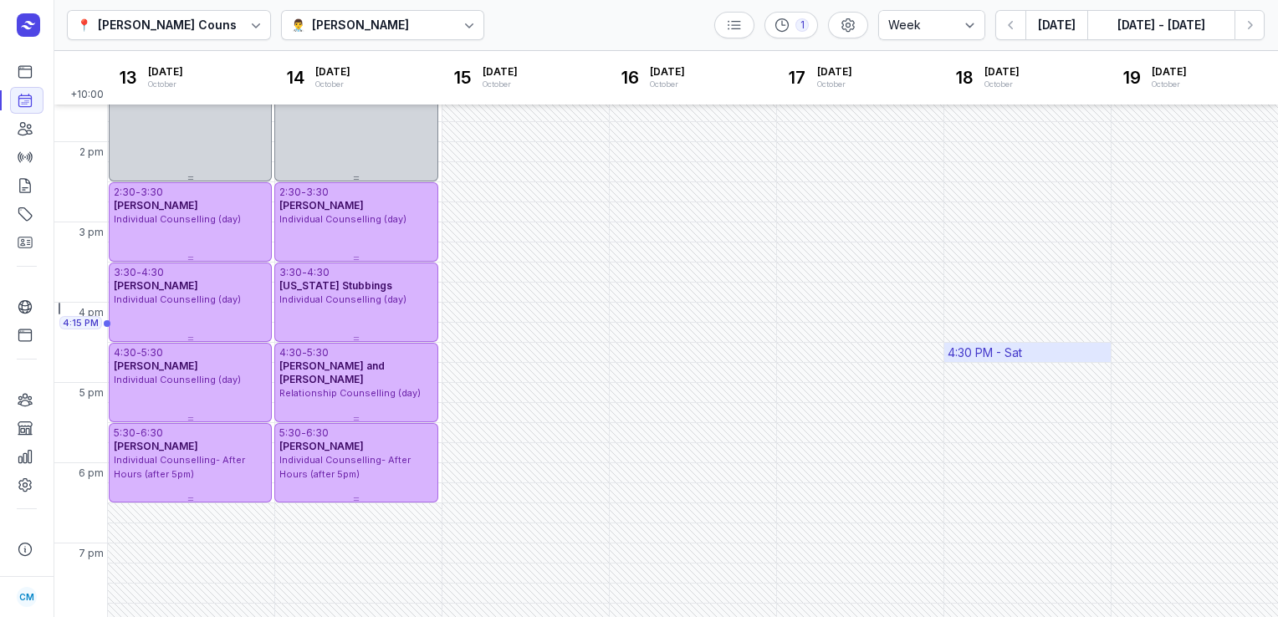
scroll to position [443, 0]
click at [1259, 32] on button "Next week" at bounding box center [1249, 25] width 30 height 30
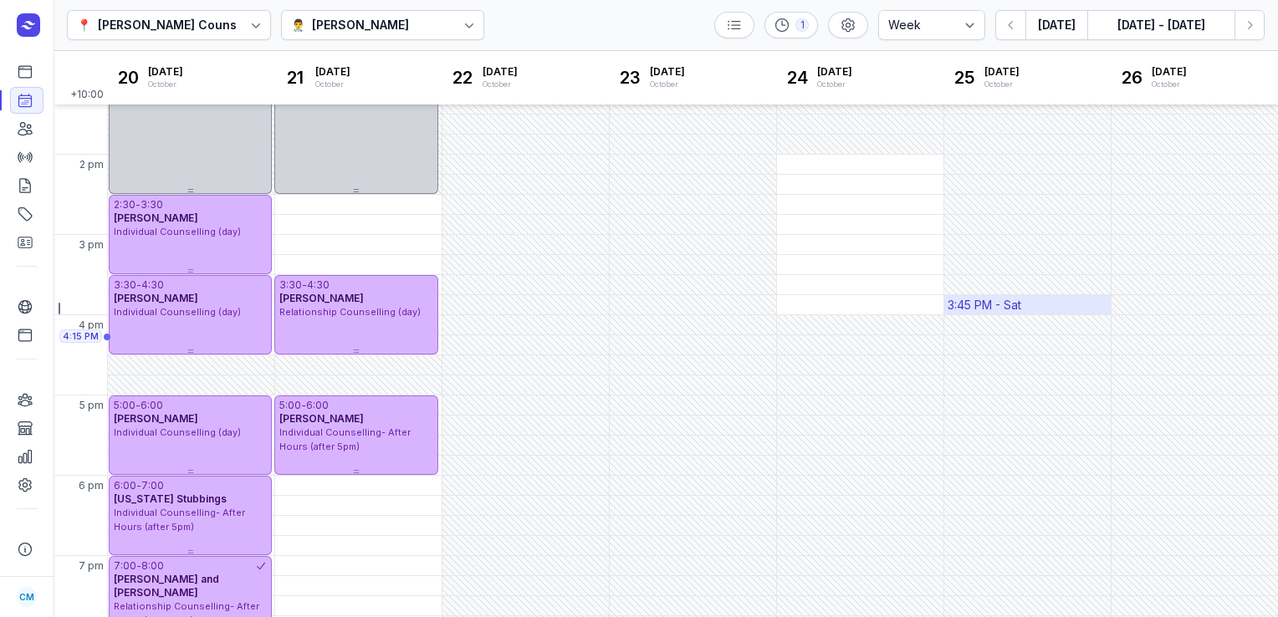
scroll to position [450, 0]
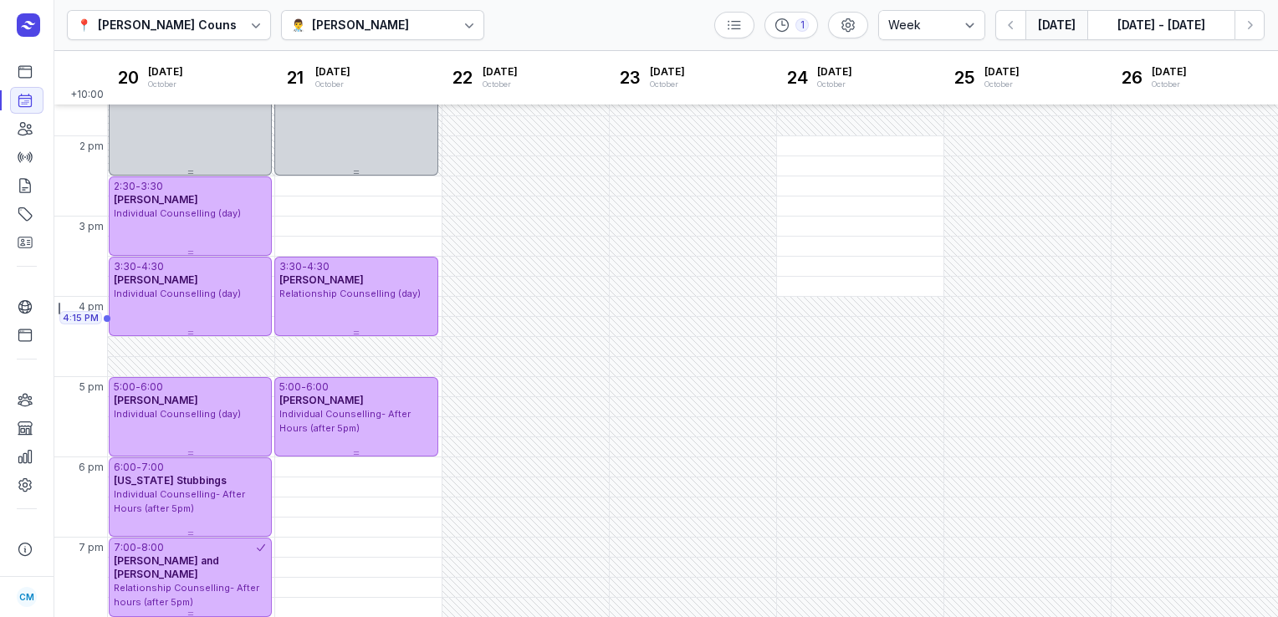
click at [1057, 13] on button "[DATE]" at bounding box center [1056, 25] width 62 height 30
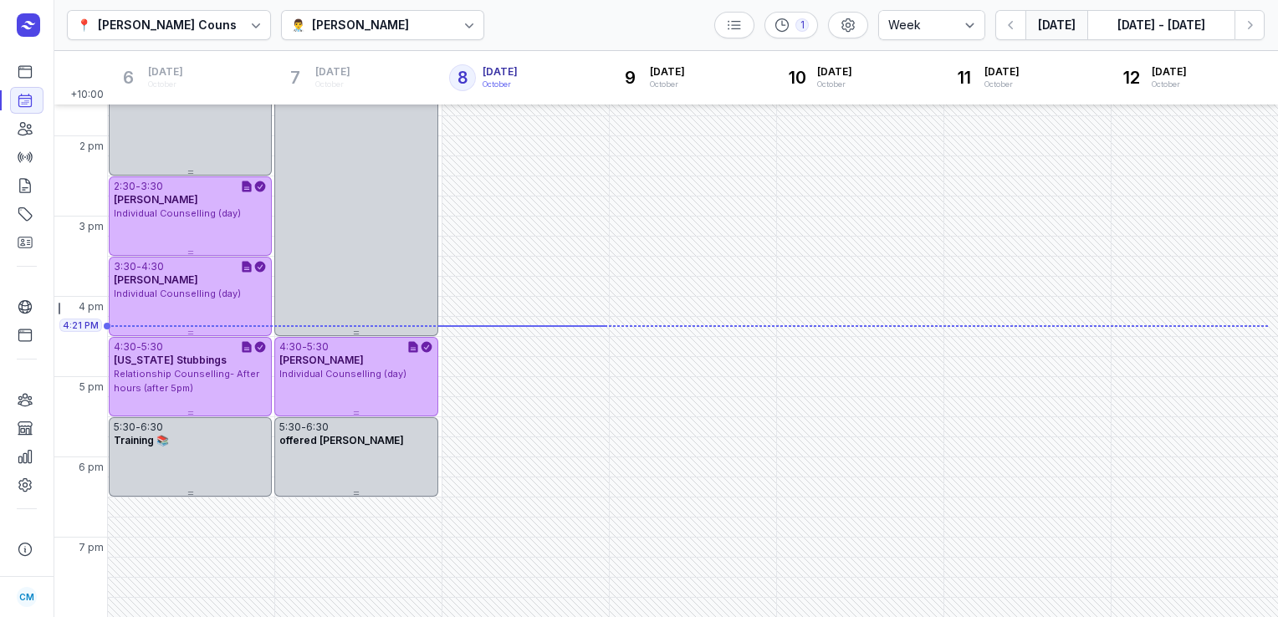
click at [1025, 10] on button "[DATE]" at bounding box center [1056, 25] width 62 height 30
click at [328, 31] on div "[PERSON_NAME]" at bounding box center [360, 25] width 97 height 20
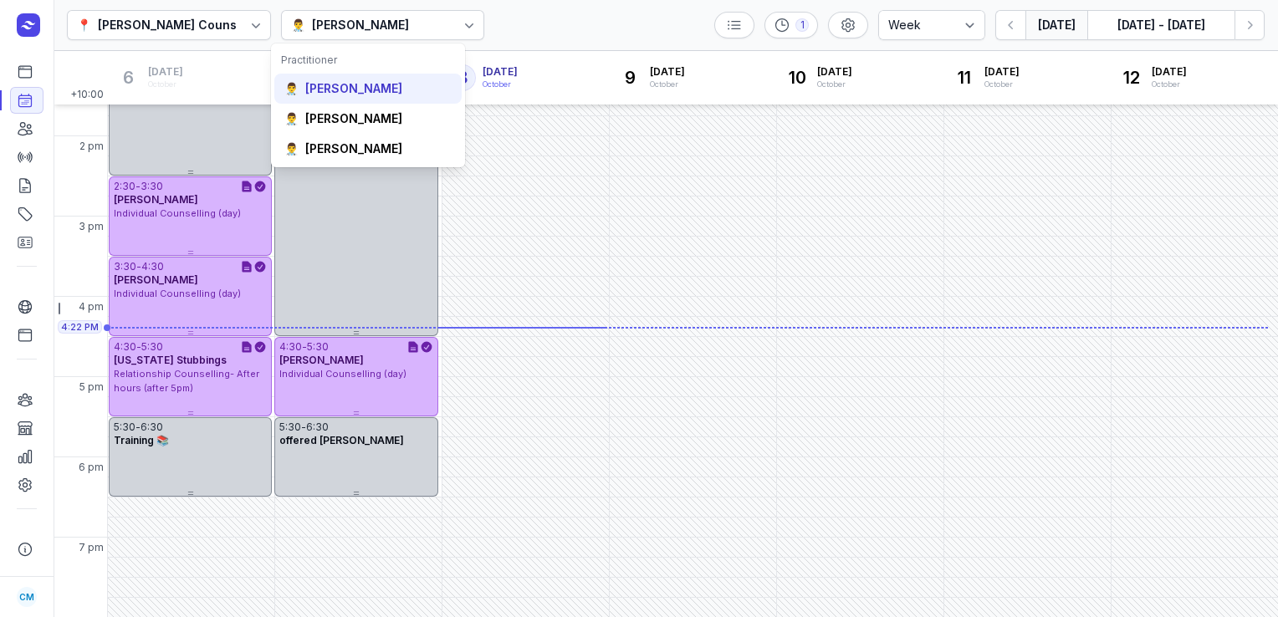
click at [343, 80] on div "[PERSON_NAME]" at bounding box center [353, 88] width 97 height 17
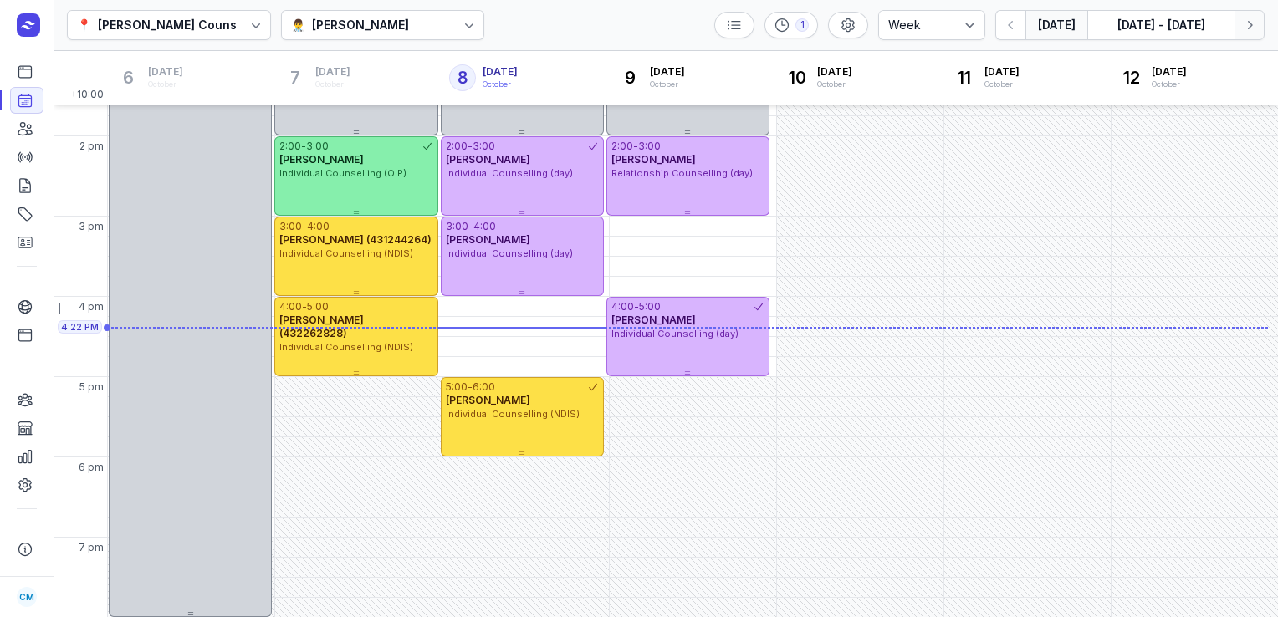
click at [1254, 34] on button "Next week" at bounding box center [1249, 25] width 30 height 30
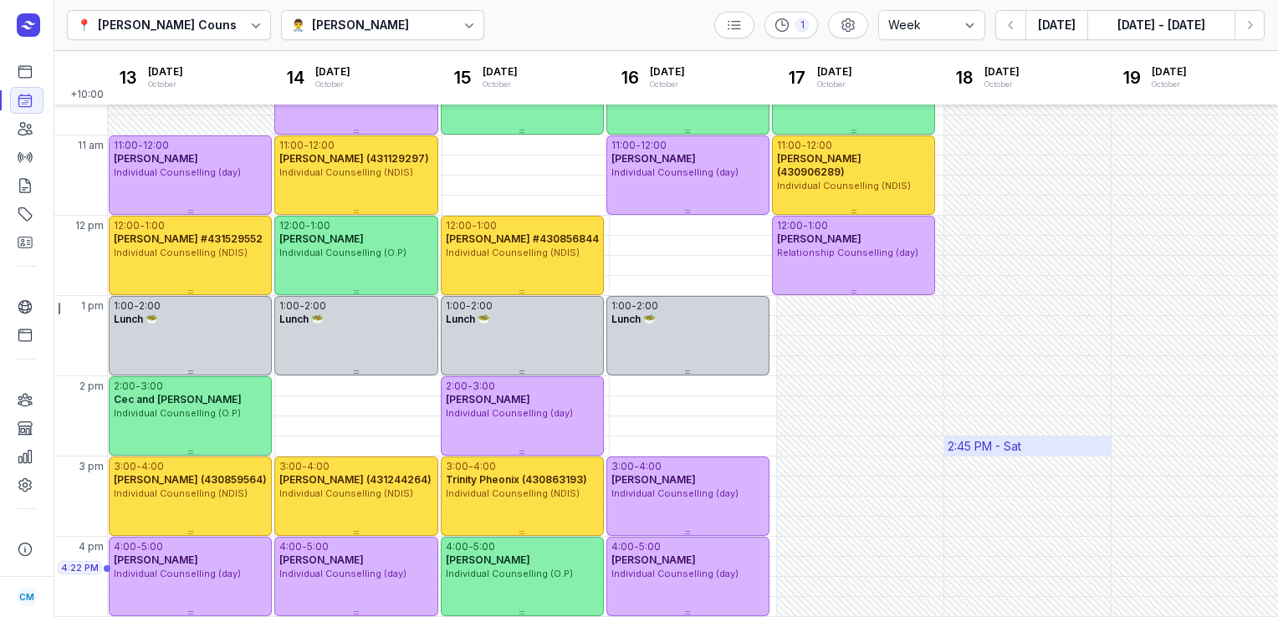
scroll to position [168, 0]
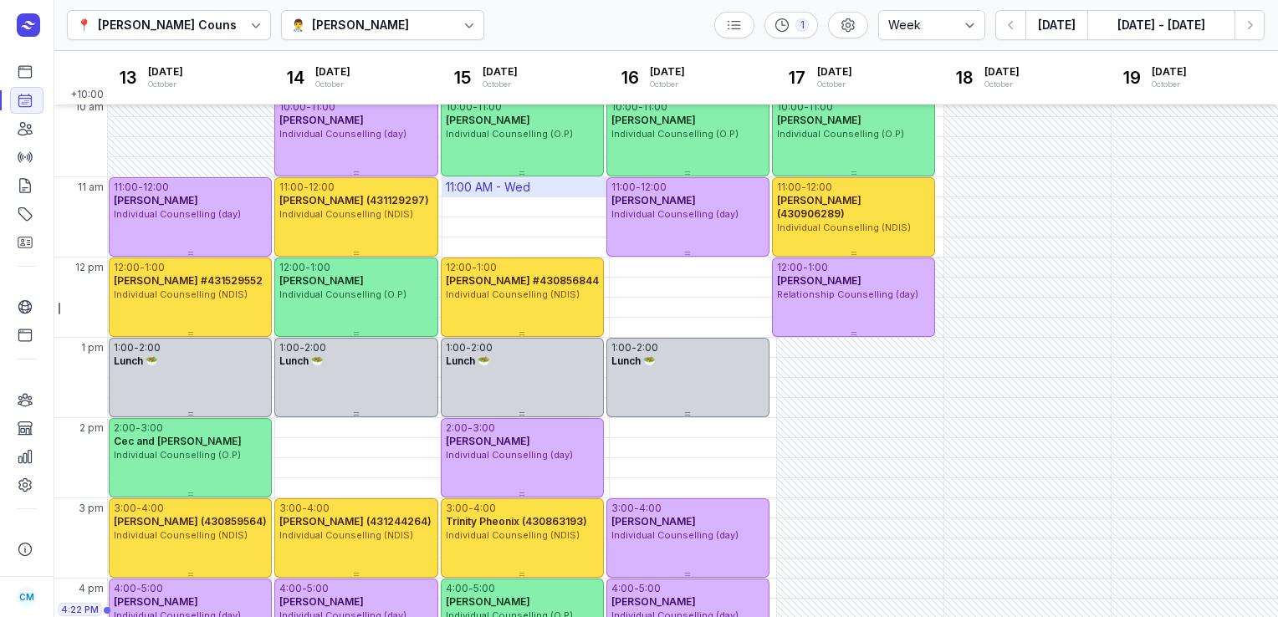
click at [506, 188] on div "11:00 AM - Wed" at bounding box center [488, 187] width 84 height 17
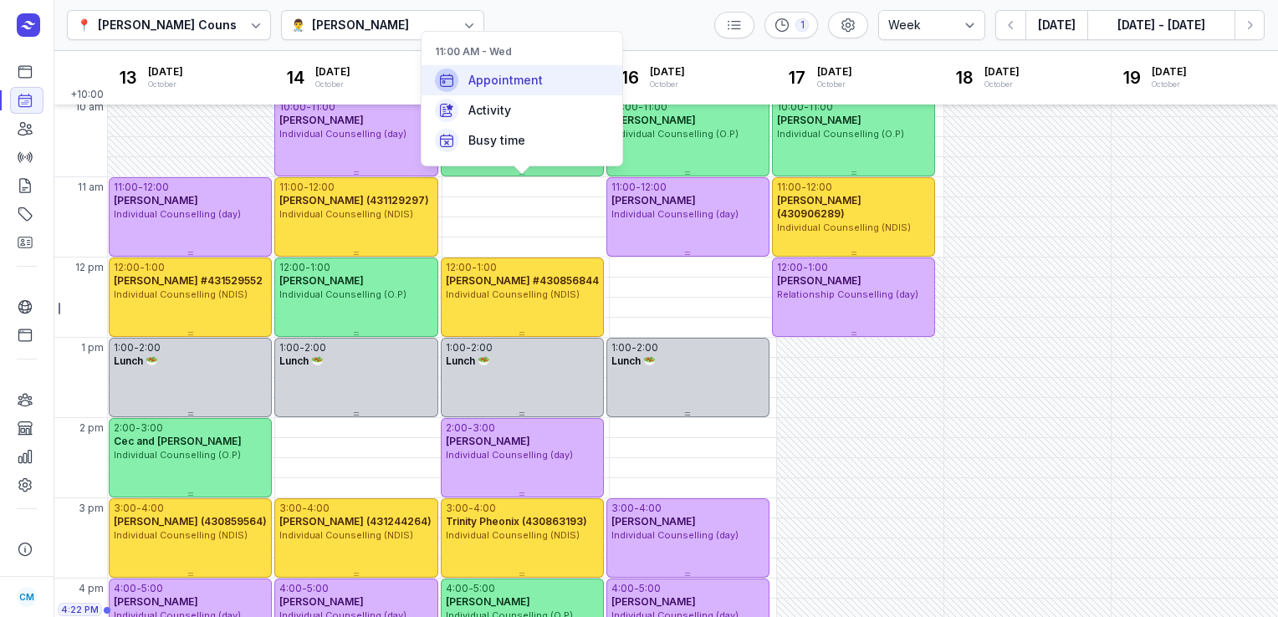
click at [509, 81] on span "Appointment" at bounding box center [505, 80] width 74 height 17
select select
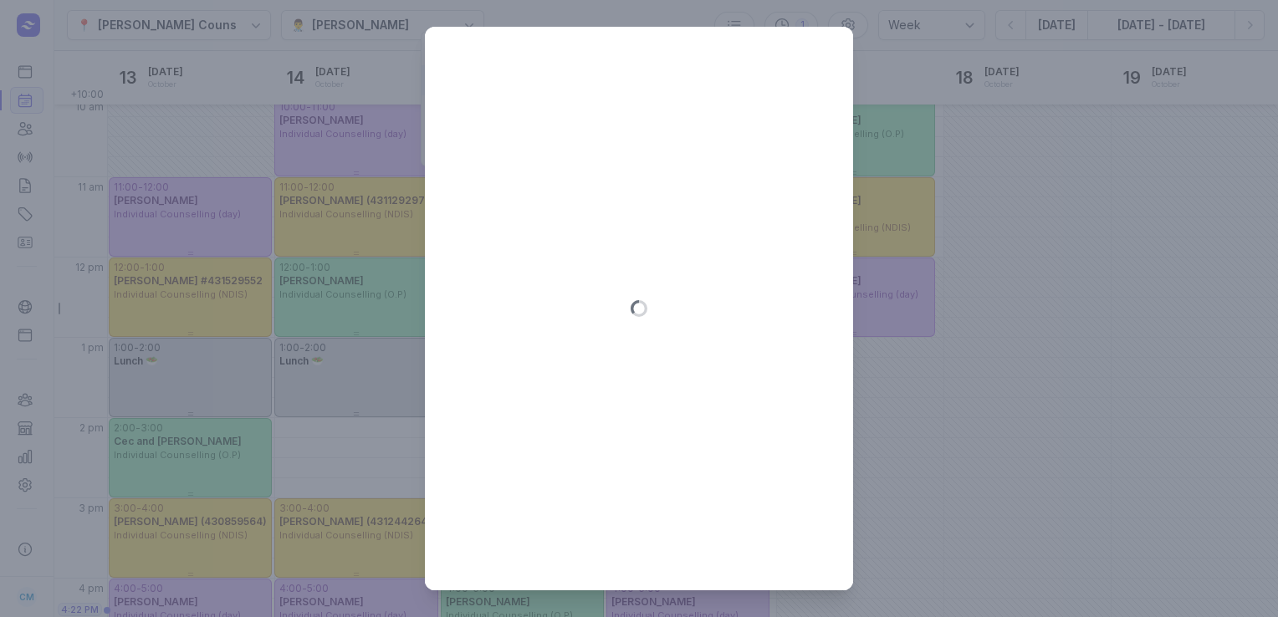
type input "[DATE]"
select select "11:00"
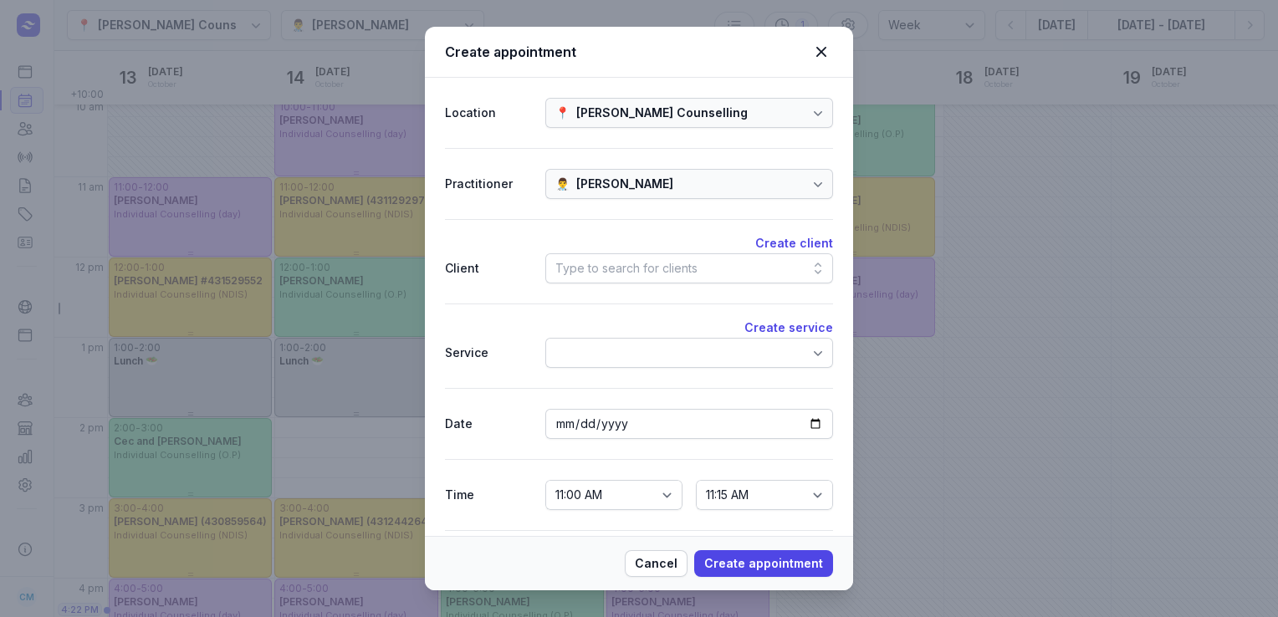
click at [595, 268] on div "Type to search for clients" at bounding box center [626, 268] width 142 height 20
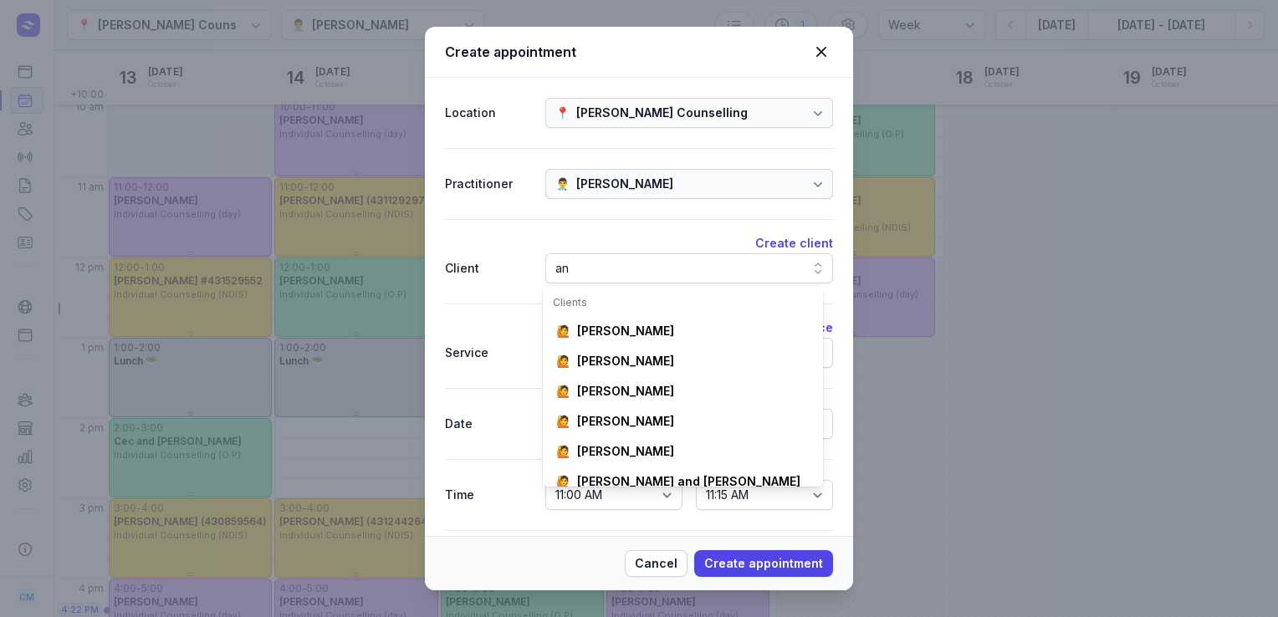
scroll to position [0, 18]
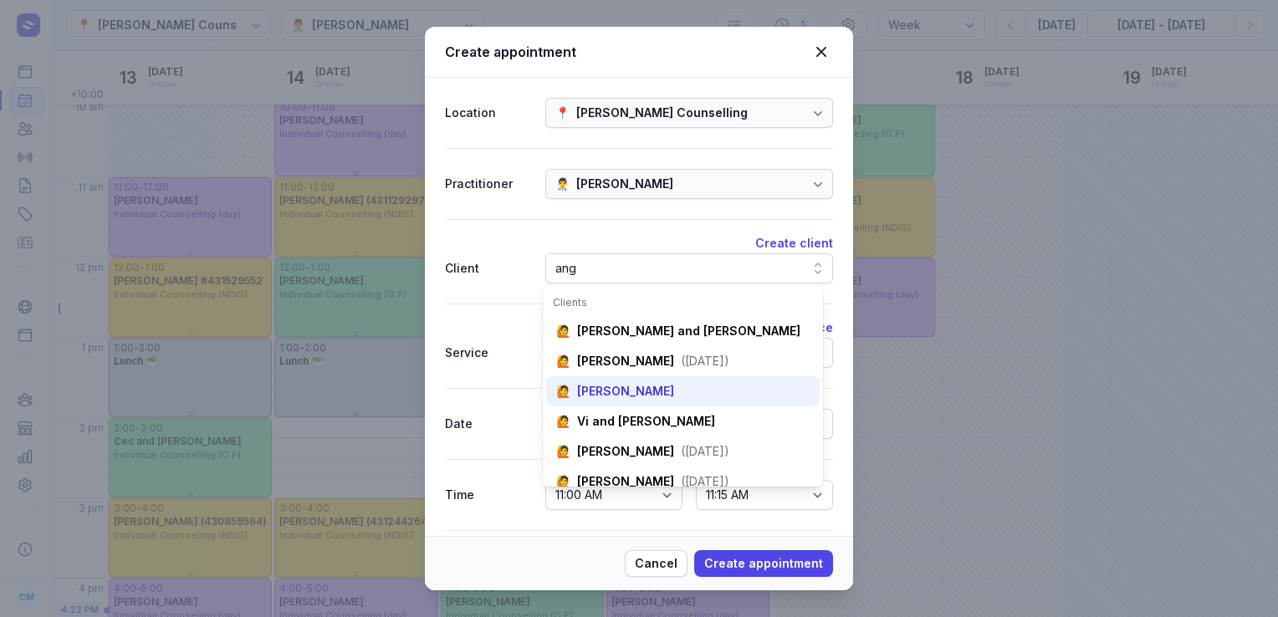
type input "ang"
click at [605, 383] on div "[PERSON_NAME]" at bounding box center [625, 391] width 97 height 17
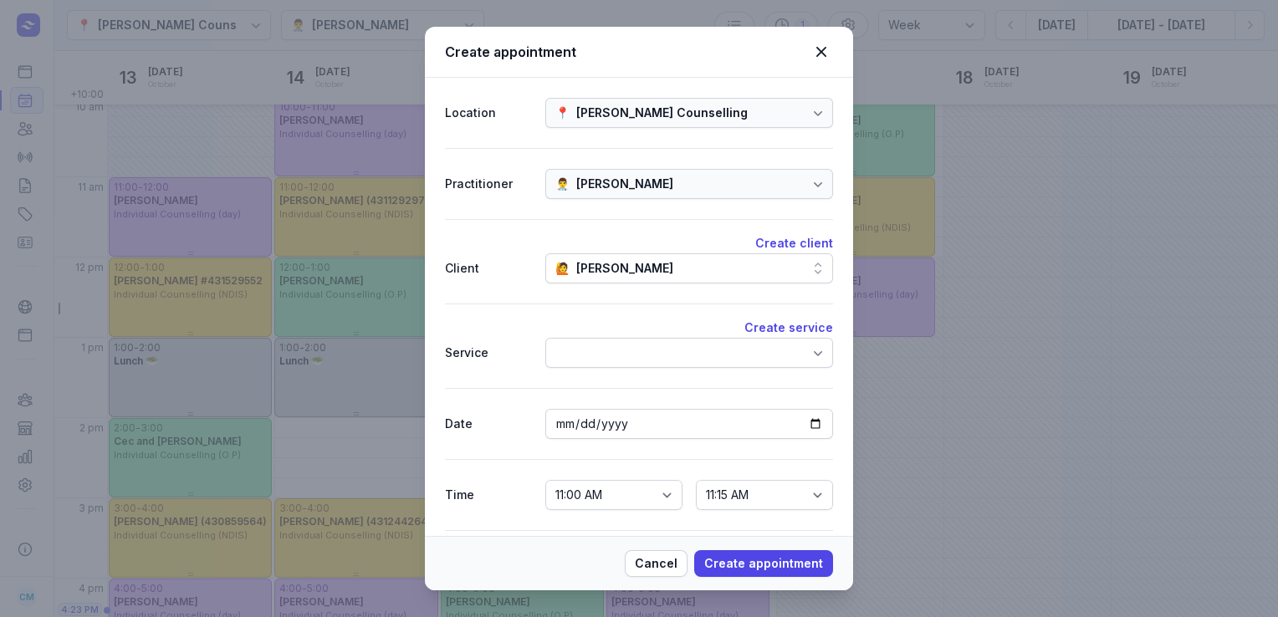
click at [607, 350] on div at bounding box center [689, 353] width 288 height 30
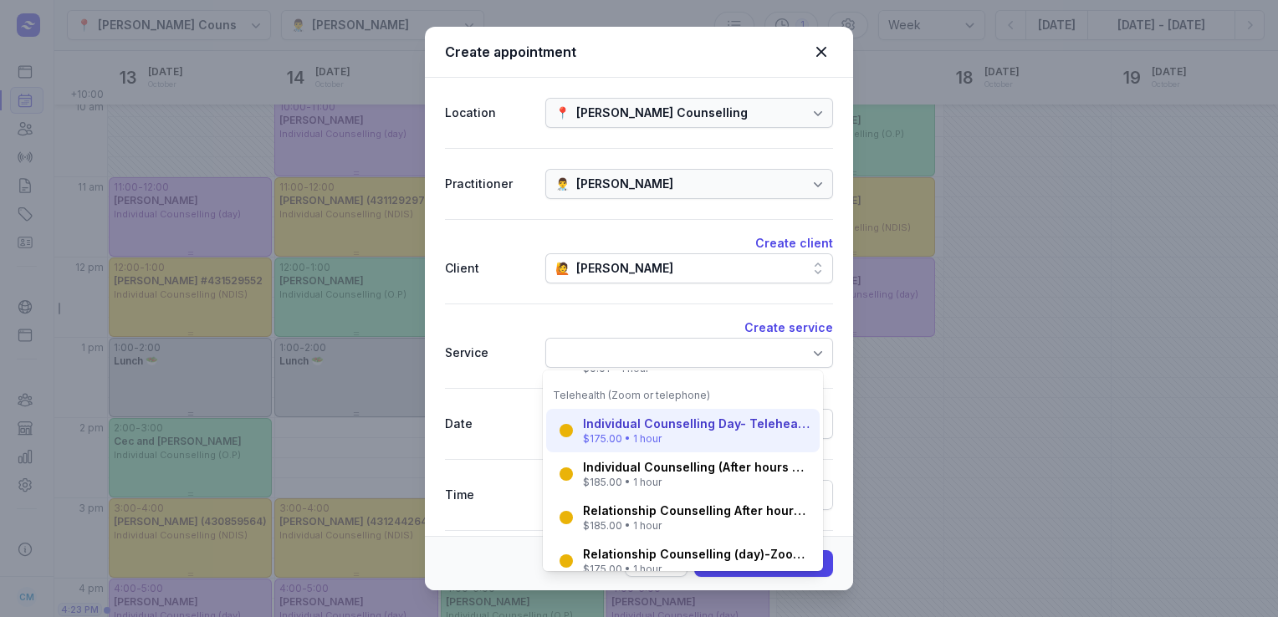
scroll to position [609, 0]
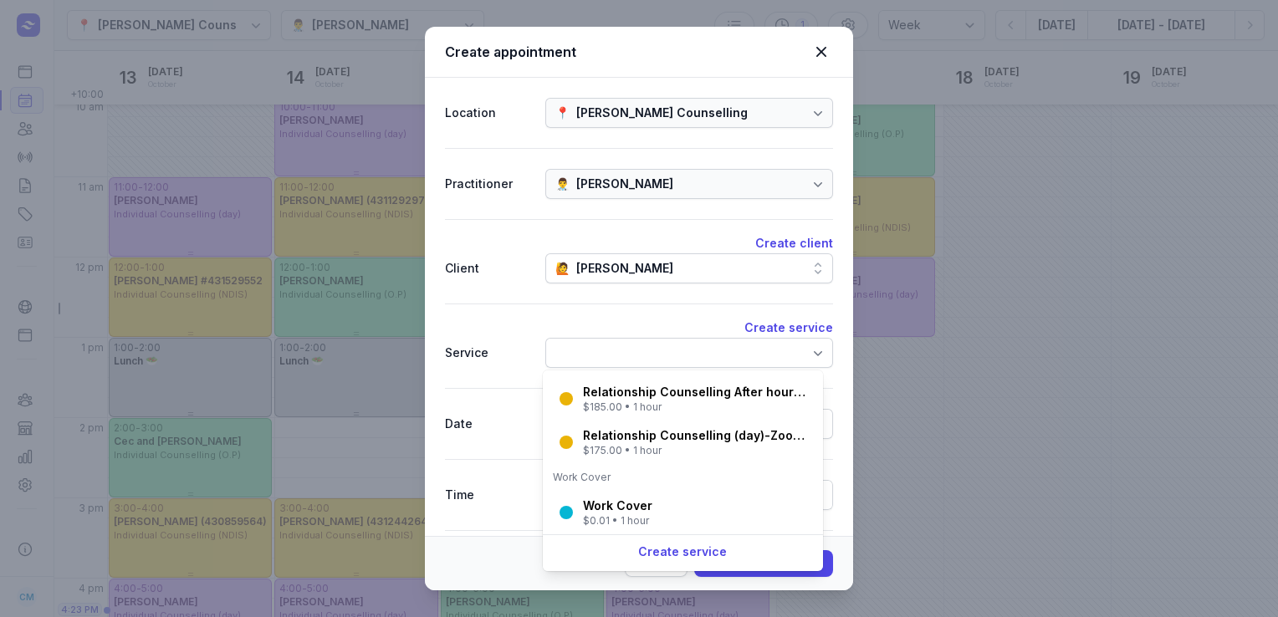
click at [592, 528] on div "Work Cover $0.01 • 1 hour" at bounding box center [682, 512] width 273 height 43
select select "12:00"
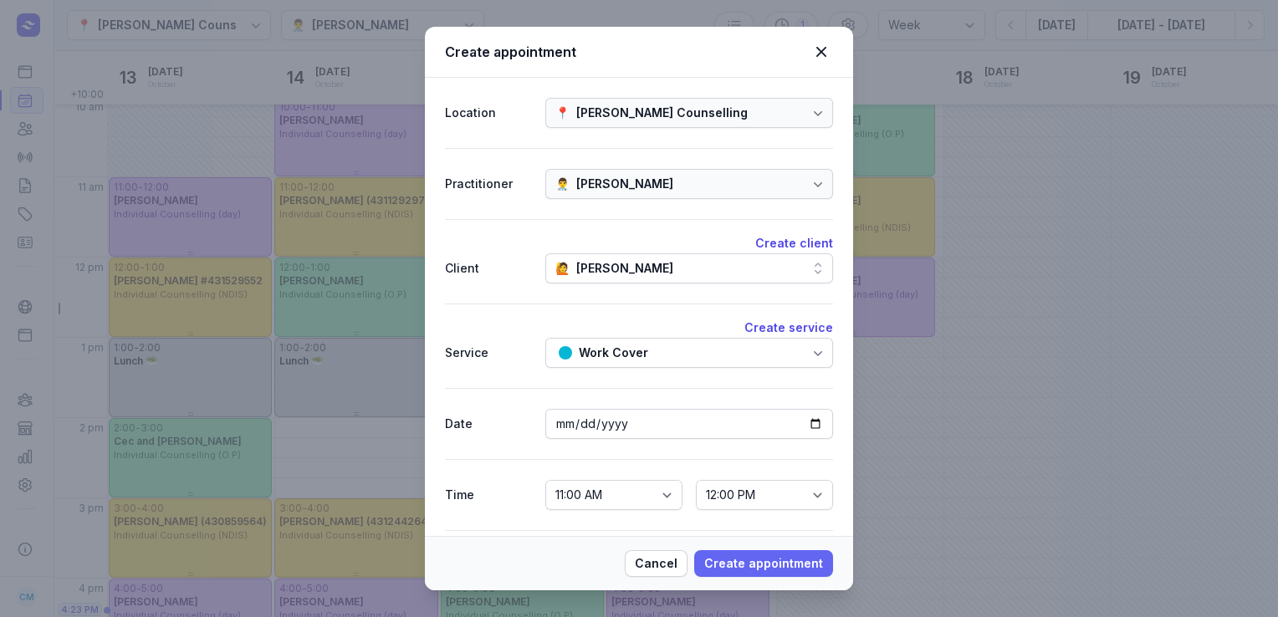
click at [763, 569] on span "Create appointment" at bounding box center [763, 564] width 119 height 20
select select
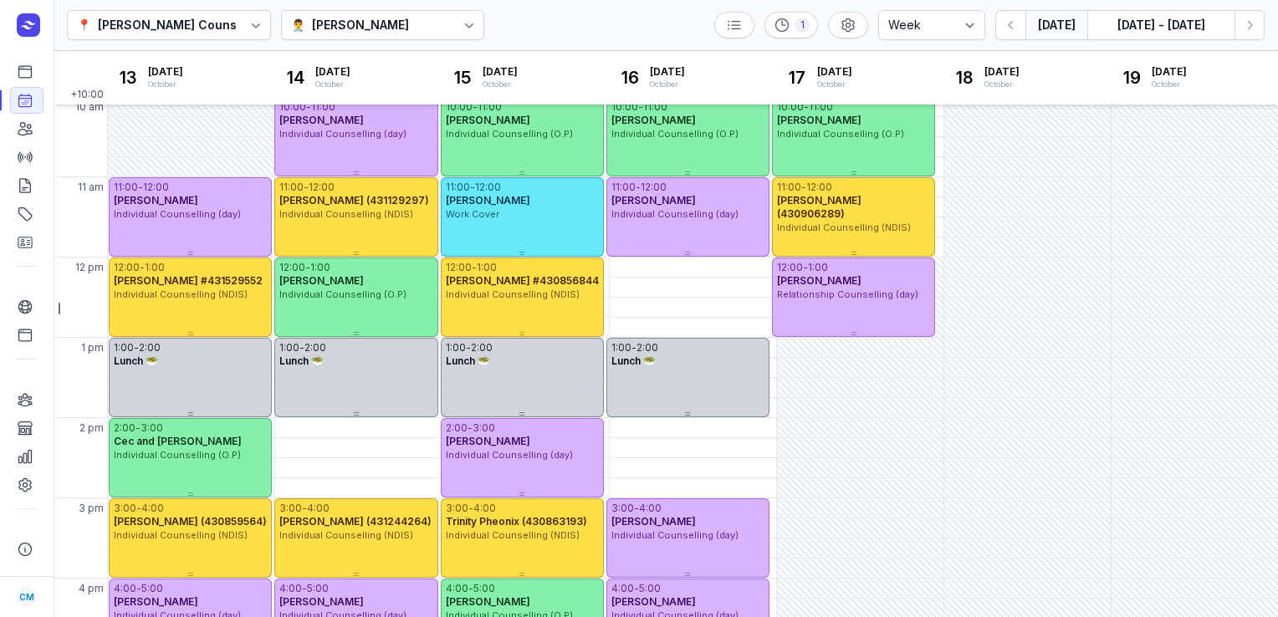
click at [1069, 23] on button "[DATE]" at bounding box center [1056, 25] width 62 height 30
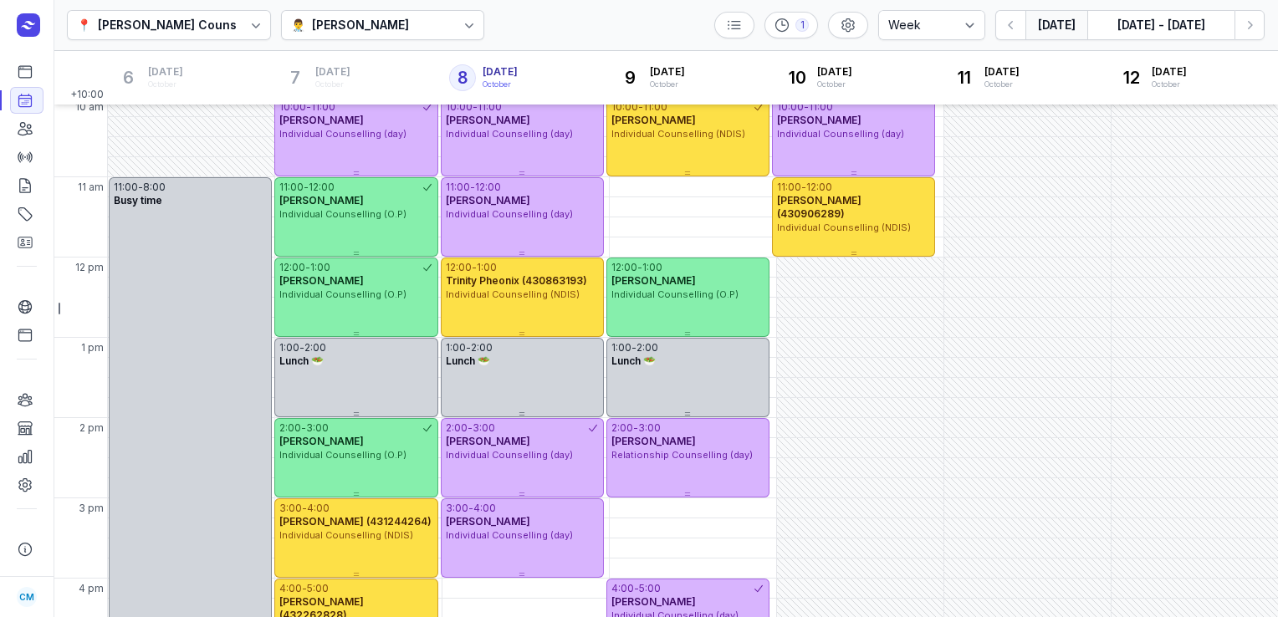
click at [438, 28] on div "👨‍⚕️ [PERSON_NAME]" at bounding box center [383, 25] width 204 height 30
click at [553, 8] on div "📍 [PERSON_NAME] Counselling 👨‍⚕️ [PERSON_NAME] 1 Day 3 days Work week Week [DAT…" at bounding box center [666, 25] width 1224 height 51
click at [433, 24] on div "👨‍⚕️ [PERSON_NAME]" at bounding box center [383, 25] width 204 height 30
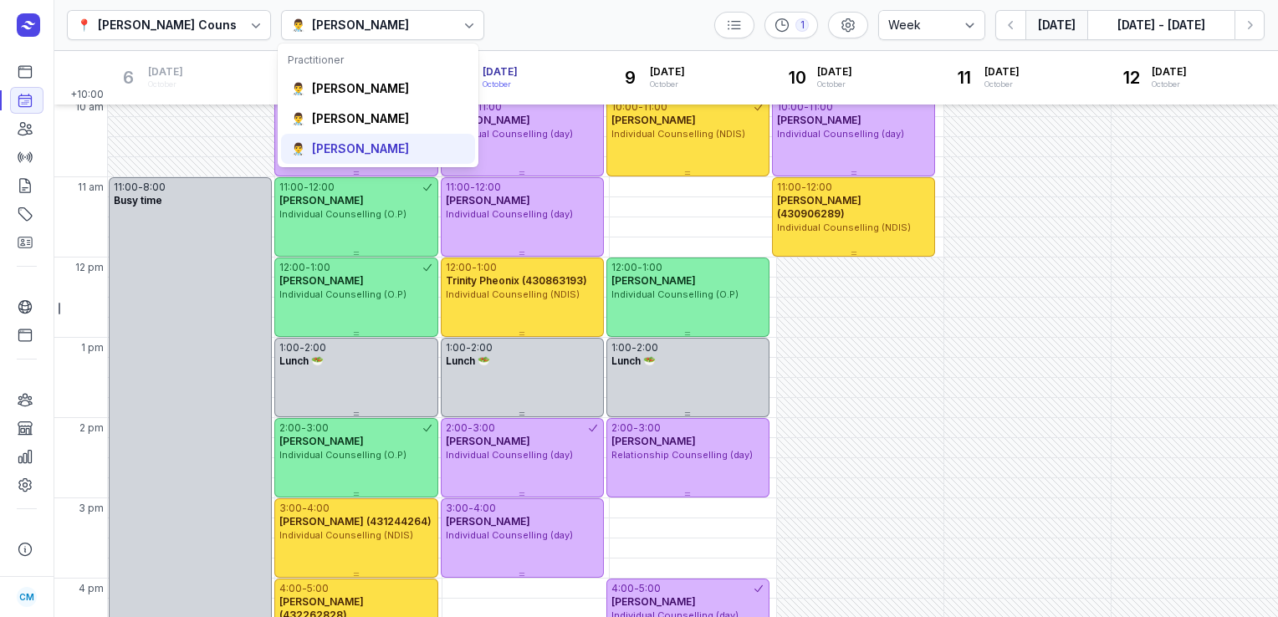
click at [370, 141] on div "[PERSON_NAME]" at bounding box center [360, 148] width 97 height 17
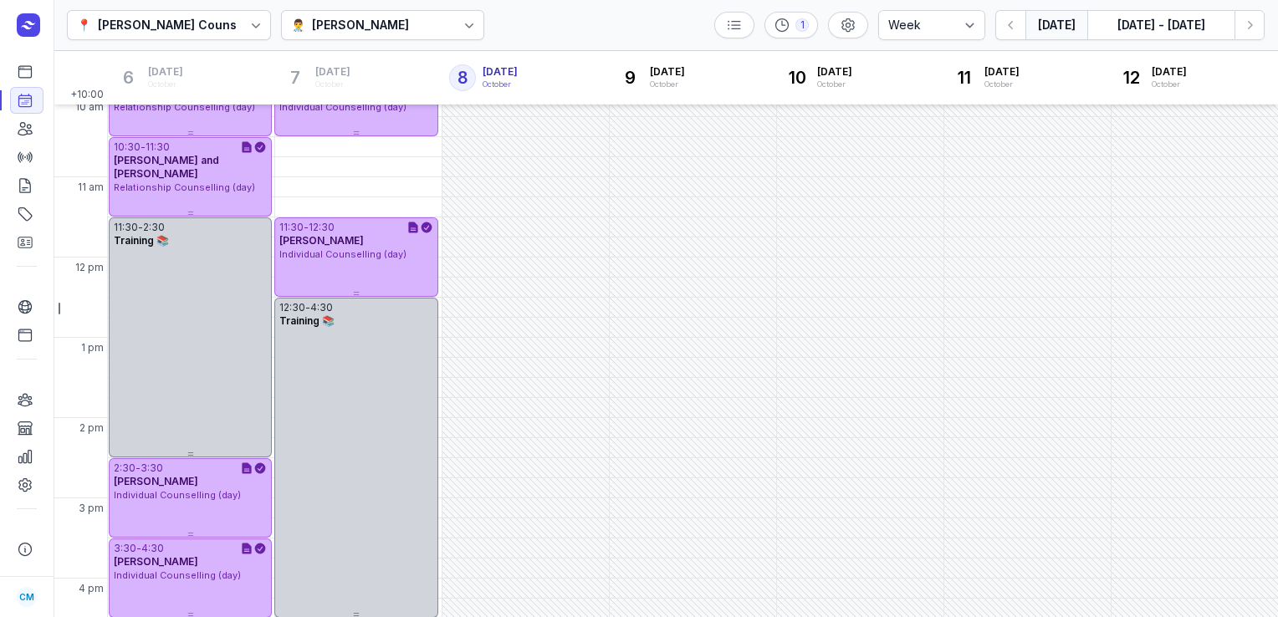
click at [1065, 23] on button "[DATE]" at bounding box center [1056, 25] width 62 height 30
click at [461, 21] on icon at bounding box center [469, 25] width 17 height 17
click at [487, 20] on div "📍 [PERSON_NAME] Counselling 👨‍⚕️ [PERSON_NAME] 1 Day 3 days Work week Week [DAT…" at bounding box center [666, 25] width 1224 height 51
click at [403, 23] on div "👨‍⚕️ [PERSON_NAME]" at bounding box center [352, 25] width 123 height 20
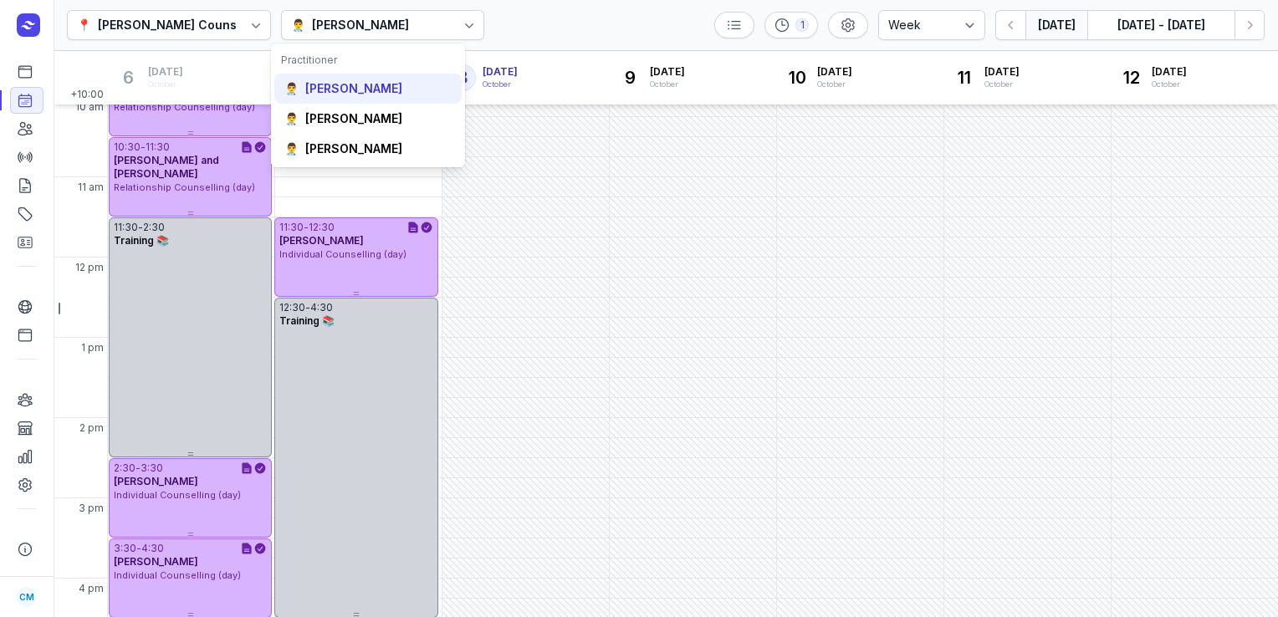
click at [365, 93] on div "[PERSON_NAME]" at bounding box center [353, 88] width 97 height 17
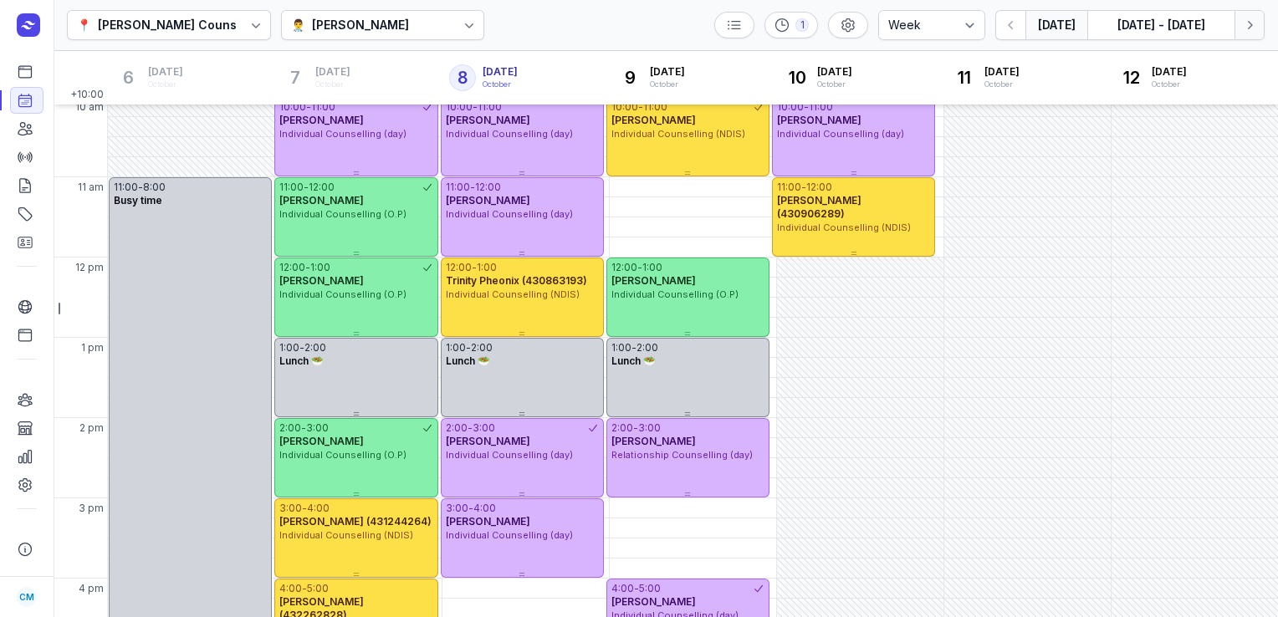
click at [1252, 32] on icon "button" at bounding box center [1249, 25] width 17 height 17
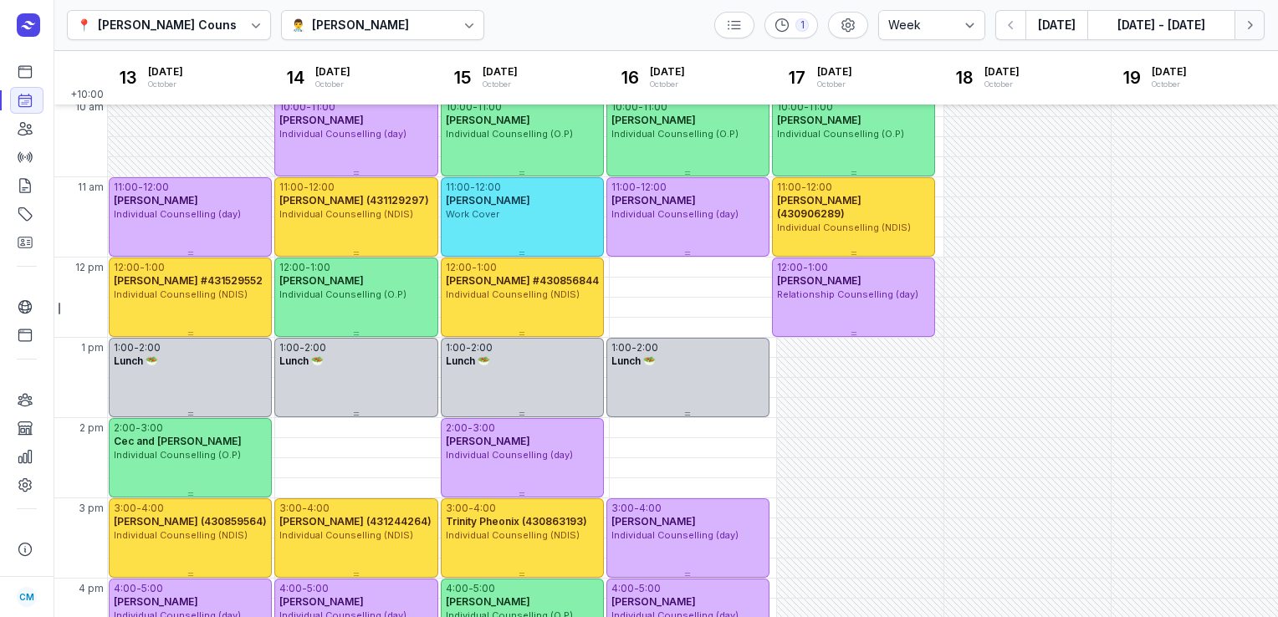
click at [1252, 32] on icon "button" at bounding box center [1249, 25] width 17 height 17
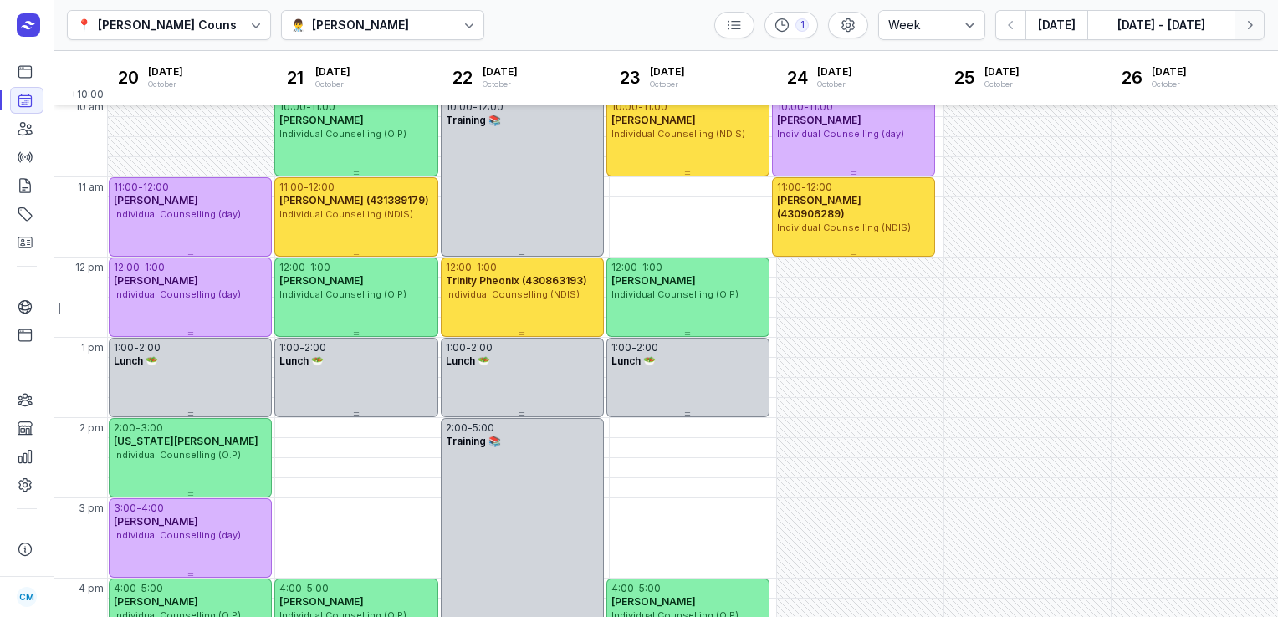
click at [1234, 10] on button "Next week" at bounding box center [1249, 25] width 30 height 30
